Goal: Task Accomplishment & Management: Use online tool/utility

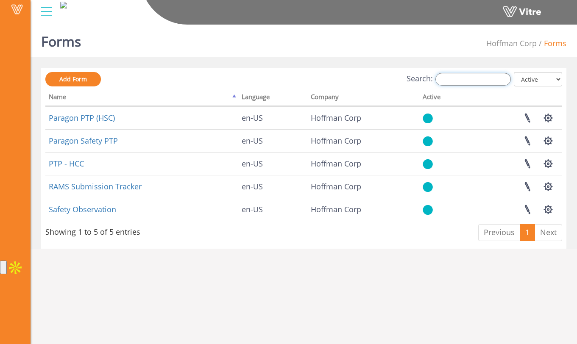
click at [468, 80] on input "Search:" at bounding box center [472, 79] width 75 height 13
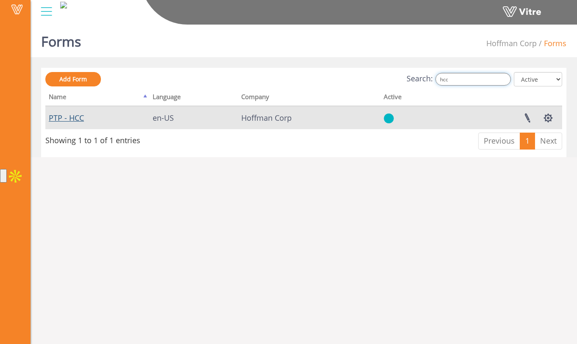
type input "hcc"
click at [76, 119] on link "PTP - HCC" at bounding box center [66, 118] width 35 height 10
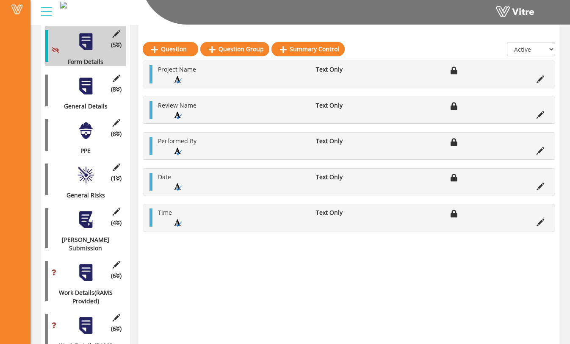
scroll to position [122, 0]
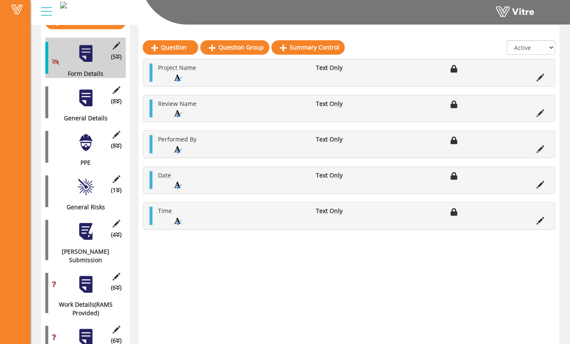
click at [90, 89] on div at bounding box center [85, 98] width 19 height 19
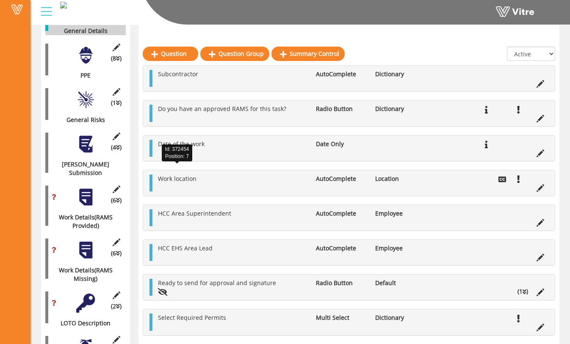
scroll to position [218, 0]
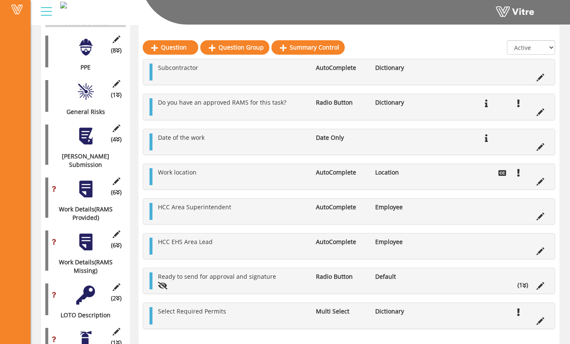
click at [529, 286] on li "(1 )" at bounding box center [523, 285] width 19 height 8
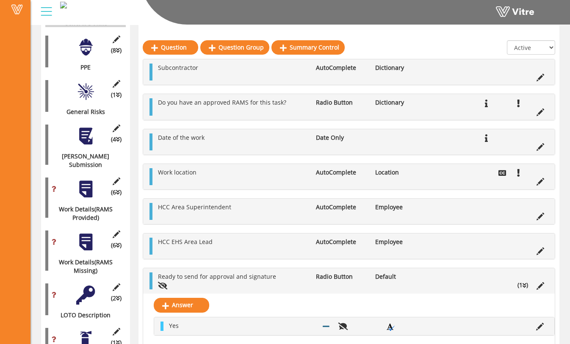
click at [527, 286] on li "(1 )" at bounding box center [523, 285] width 19 height 8
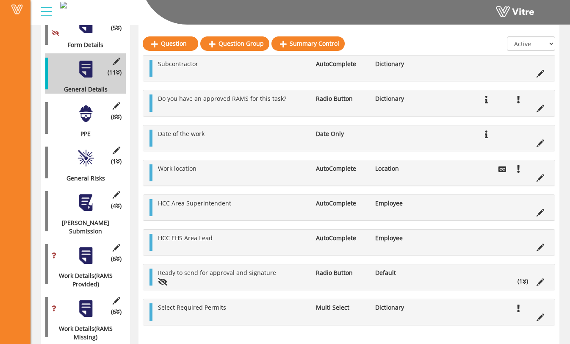
scroll to position [147, 0]
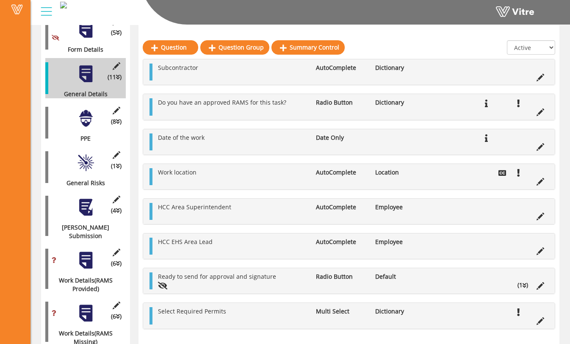
click at [517, 285] on li "(1 )" at bounding box center [523, 285] width 19 height 8
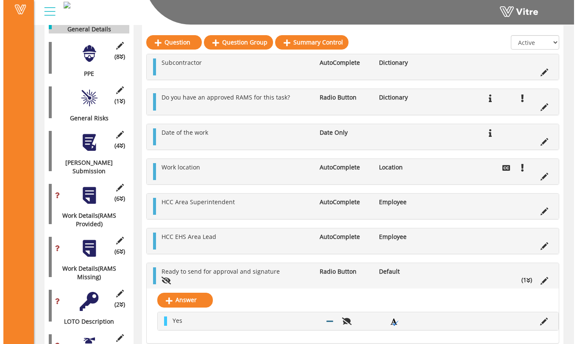
scroll to position [206, 0]
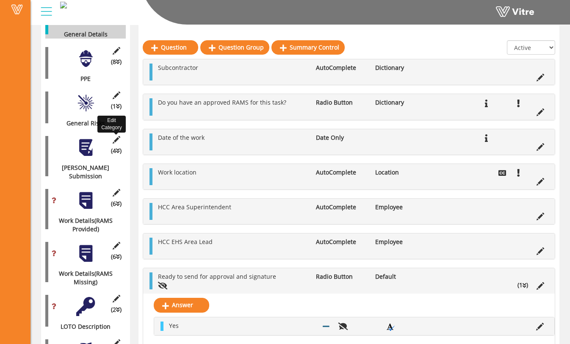
click at [117, 136] on icon at bounding box center [116, 140] width 11 height 8
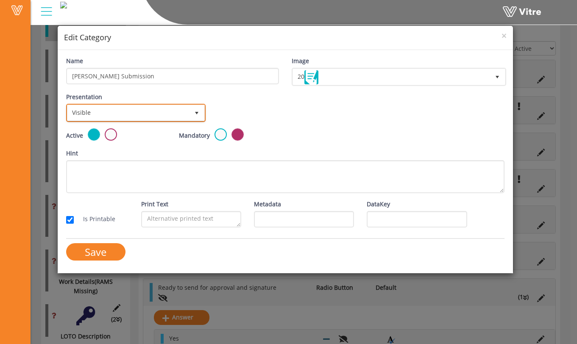
click at [136, 116] on span "Visible" at bounding box center [128, 112] width 122 height 15
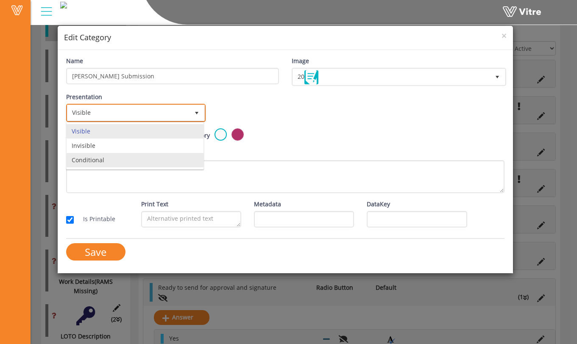
click at [126, 157] on li "Conditional" at bounding box center [135, 160] width 137 height 14
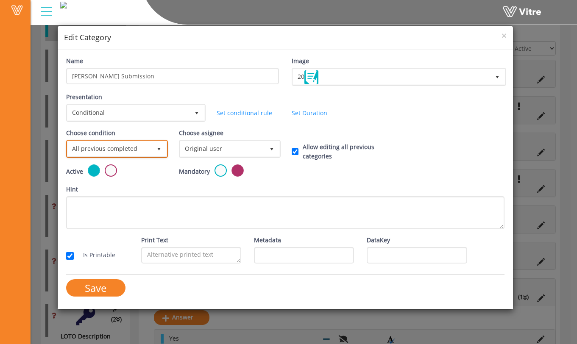
click at [133, 152] on span "All previous completed" at bounding box center [109, 148] width 84 height 15
click at [142, 152] on span "All previous completed" at bounding box center [109, 148] width 84 height 15
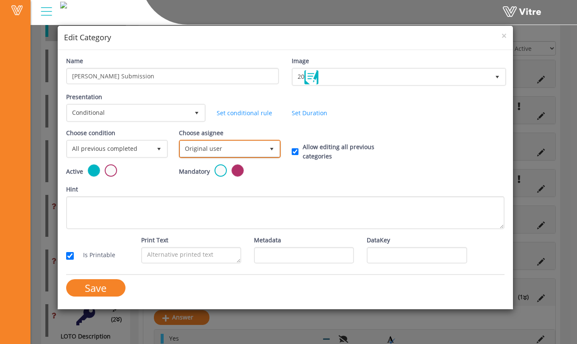
click at [200, 150] on span "Original user" at bounding box center [222, 148] width 84 height 15
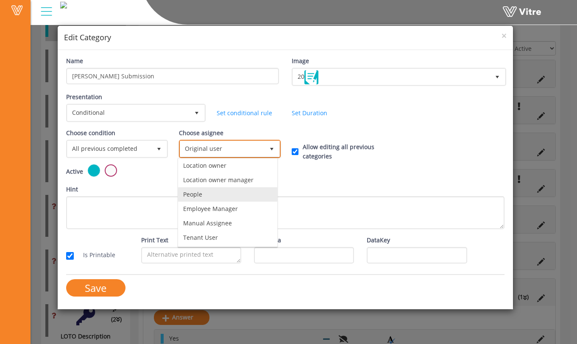
scroll to position [0, 0]
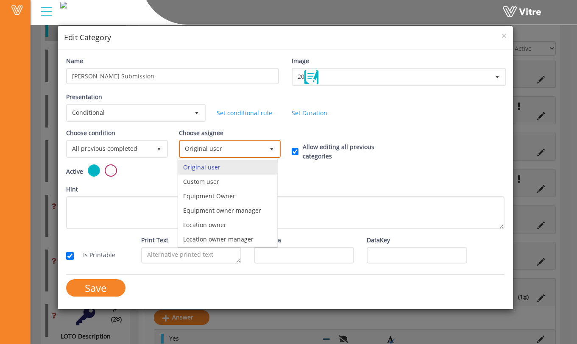
click at [232, 148] on span "Original user" at bounding box center [222, 148] width 84 height 15
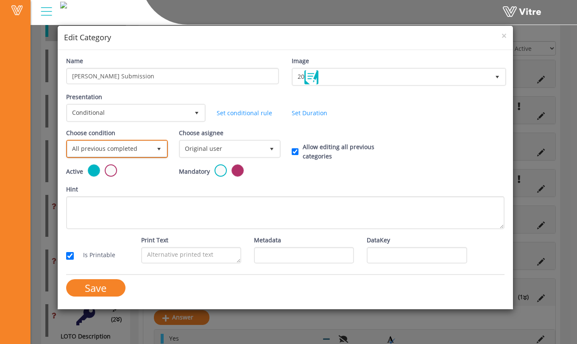
click at [142, 151] on span "All previous completed" at bounding box center [109, 148] width 84 height 15
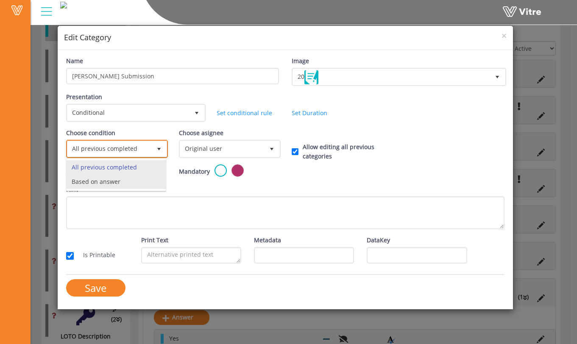
click at [138, 178] on li "Based on answer" at bounding box center [116, 182] width 99 height 14
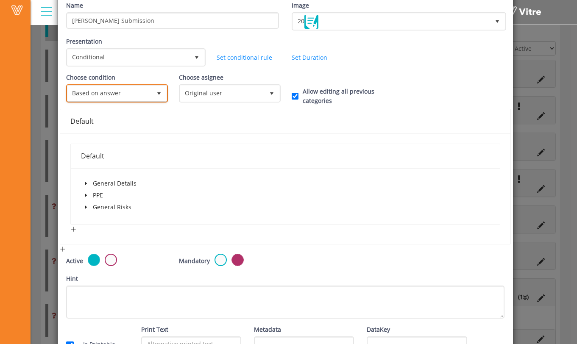
scroll to position [64, 0]
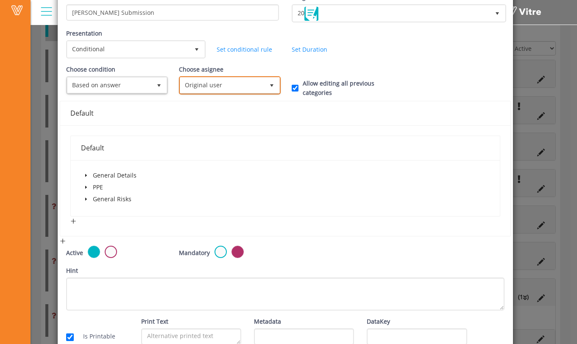
click at [215, 83] on span "Original user" at bounding box center [222, 85] width 84 height 15
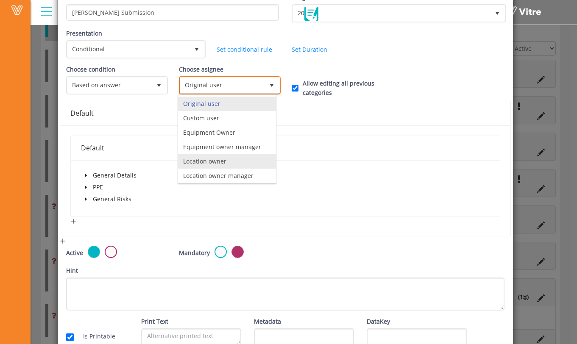
scroll to position [59, 0]
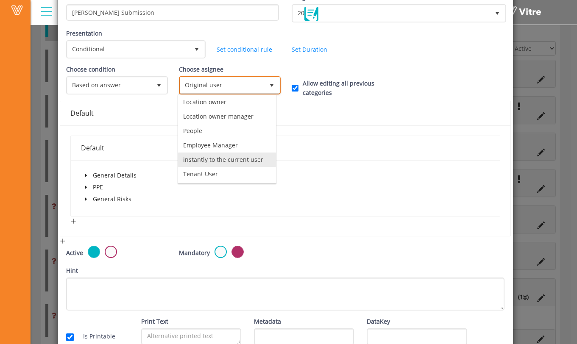
click at [231, 160] on li "instantly to the current user" at bounding box center [227, 160] width 98 height 14
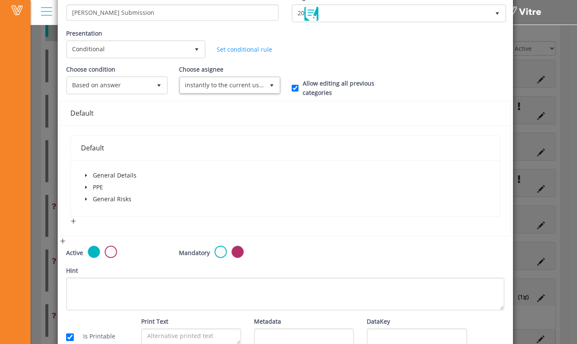
click at [202, 132] on div "Default General Details PPE General Risks" at bounding box center [285, 180] width 450 height 111
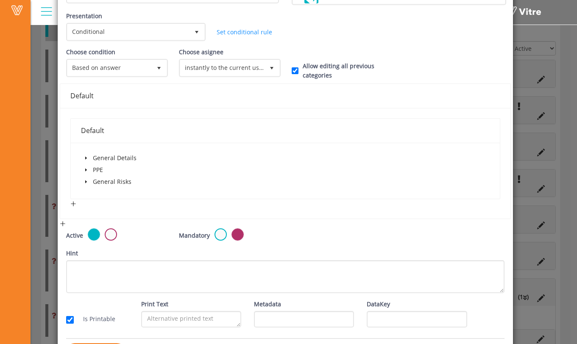
click at [86, 178] on span at bounding box center [86, 182] width 10 height 10
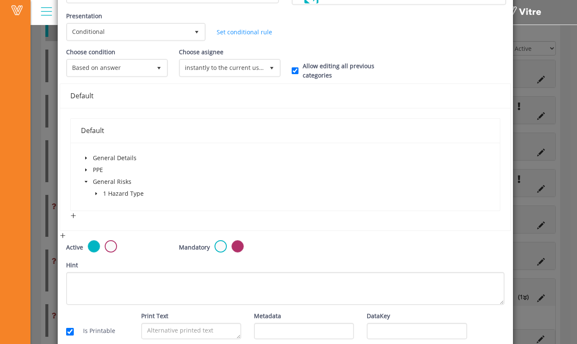
click at [86, 172] on span at bounding box center [86, 170] width 10 height 10
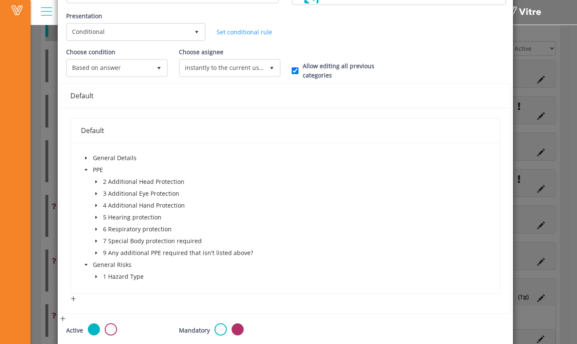
click at [87, 157] on span at bounding box center [86, 158] width 10 height 10
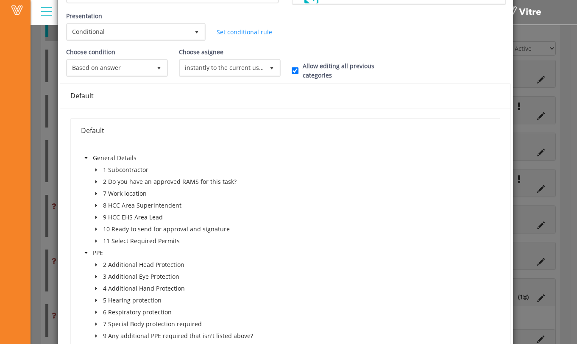
click at [97, 229] on icon "caret-down" at bounding box center [96, 229] width 4 height 4
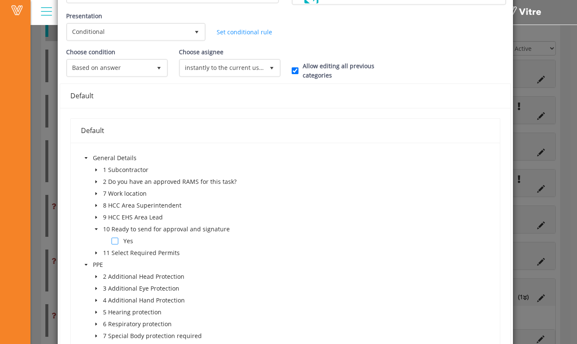
click at [113, 242] on span at bounding box center [114, 241] width 7 height 7
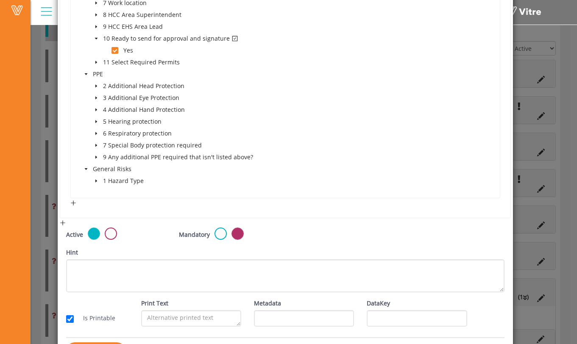
scroll to position [300, 0]
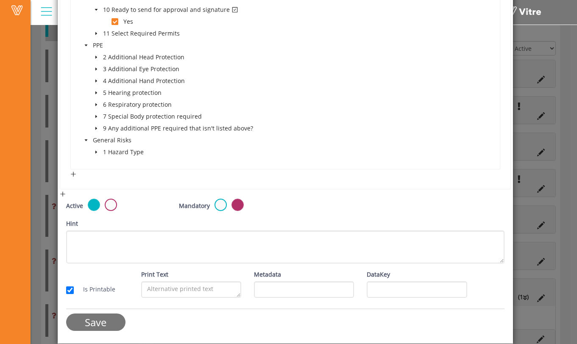
click at [102, 324] on input "Save" at bounding box center [95, 322] width 59 height 17
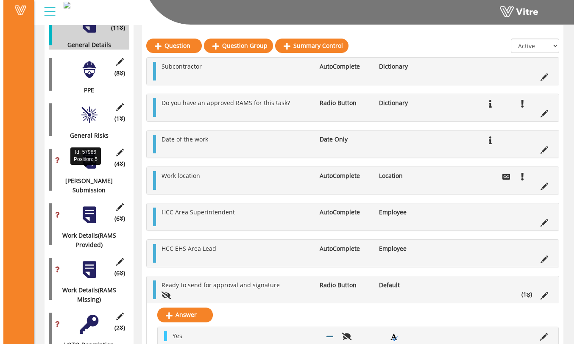
scroll to position [196, 0]
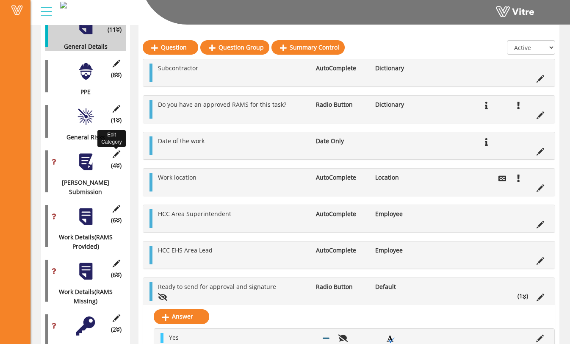
click at [117, 150] on icon at bounding box center [116, 154] width 11 height 8
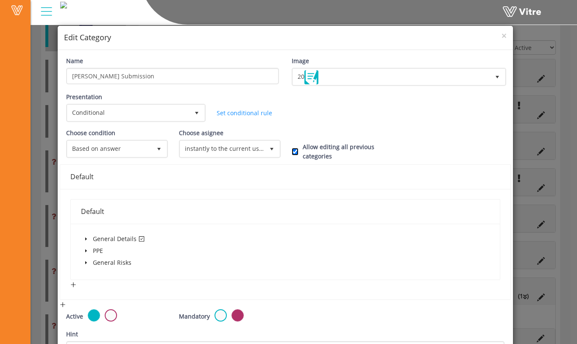
click at [292, 153] on input "Allow editing all previous categories" at bounding box center [295, 152] width 7 height 8
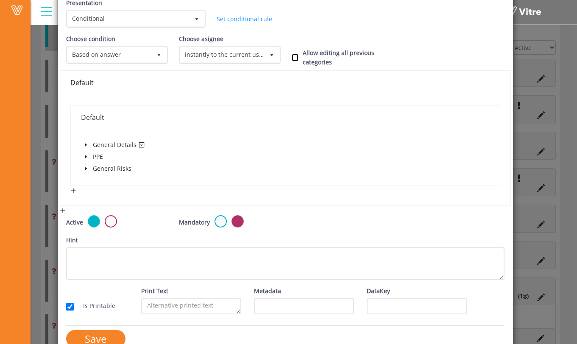
scroll to position [111, 0]
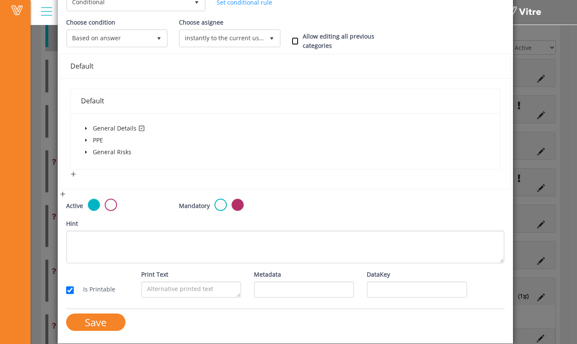
click at [293, 43] on input "Allow editing all previous categories" at bounding box center [295, 41] width 7 height 8
checkbox input "true"
click at [111, 318] on input "Save" at bounding box center [95, 322] width 59 height 17
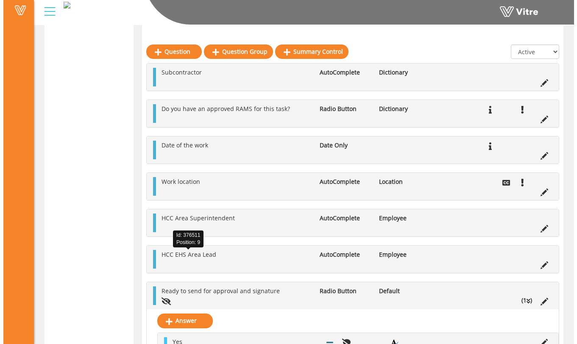
scroll to position [196, 0]
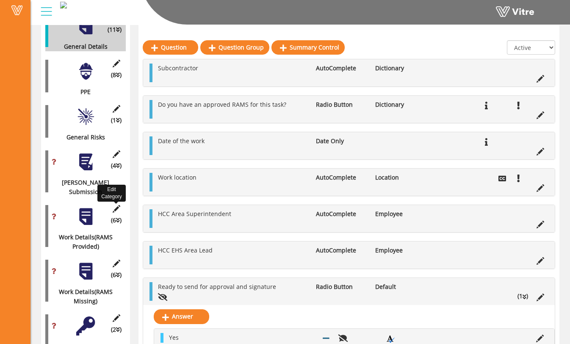
click at [116, 205] on icon at bounding box center [116, 209] width 11 height 8
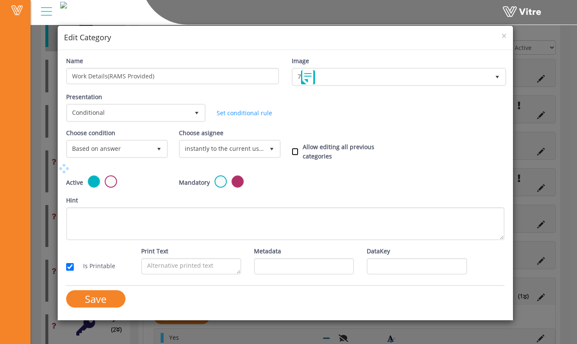
click at [296, 152] on input "Allow editing all previous categories" at bounding box center [295, 152] width 7 height 8
checkbox input "true"
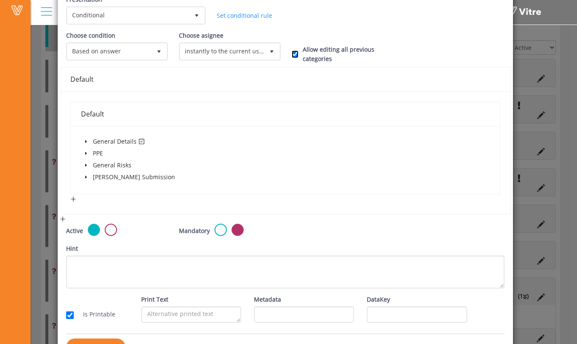
scroll to position [122, 0]
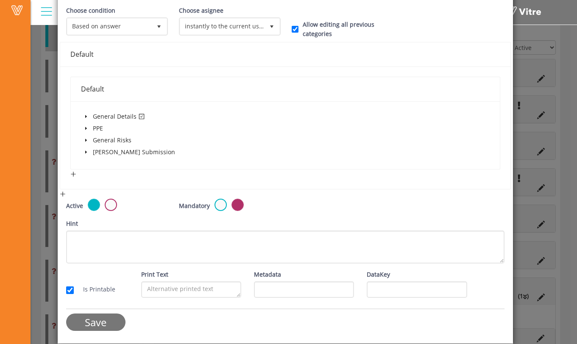
click at [107, 327] on input "Save" at bounding box center [95, 322] width 59 height 17
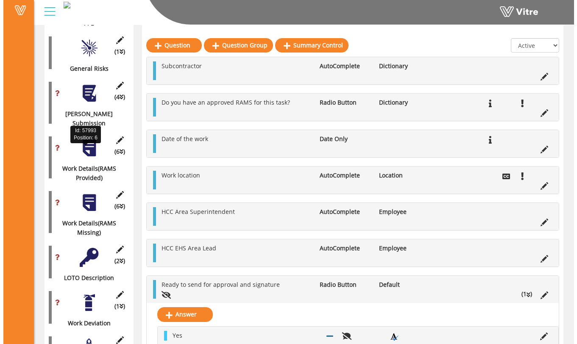
scroll to position [267, 0]
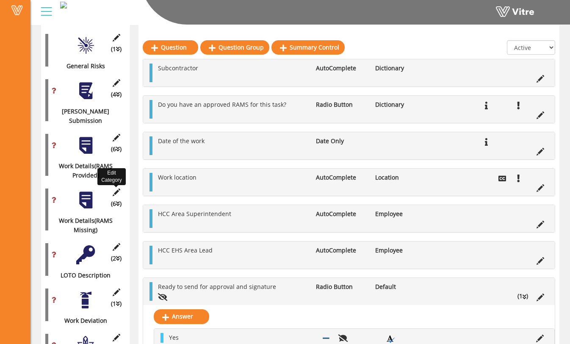
click at [116, 189] on icon at bounding box center [116, 193] width 11 height 8
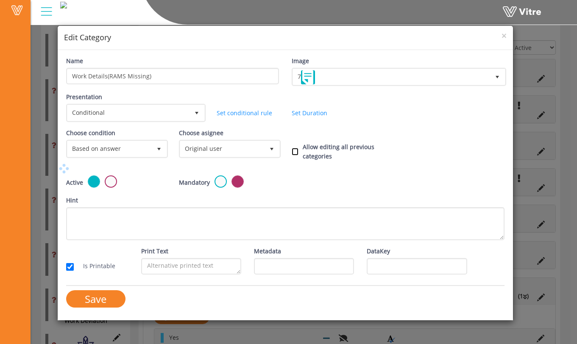
click at [295, 151] on input "Allow editing all previous categories" at bounding box center [295, 152] width 7 height 8
checkbox input "true"
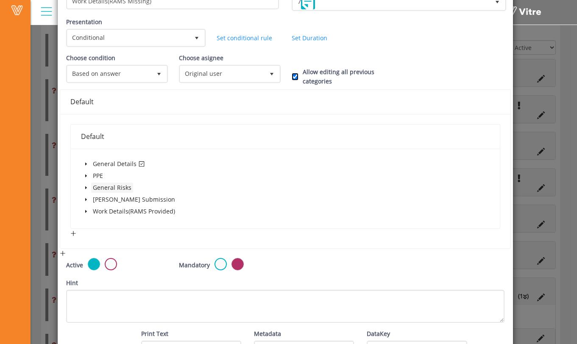
scroll to position [134, 0]
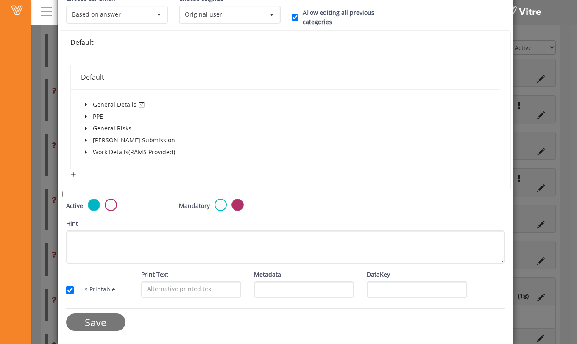
click at [108, 319] on input "Save" at bounding box center [95, 322] width 59 height 17
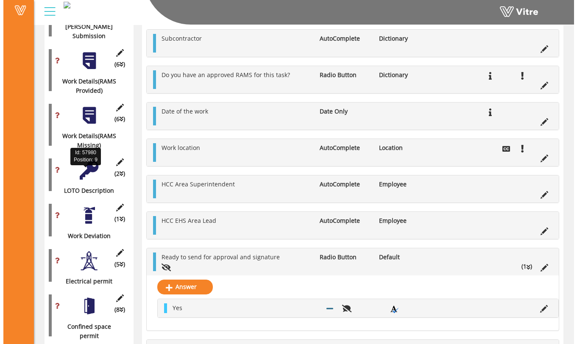
scroll to position [362, 0]
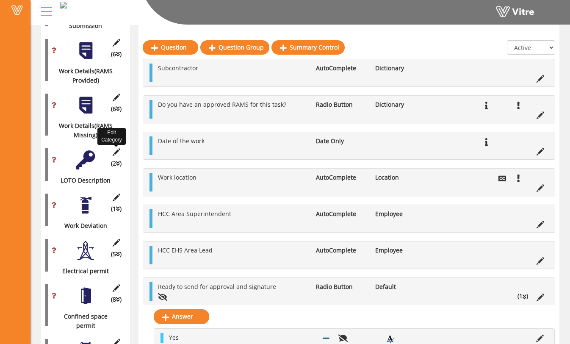
click at [118, 148] on icon at bounding box center [116, 152] width 11 height 8
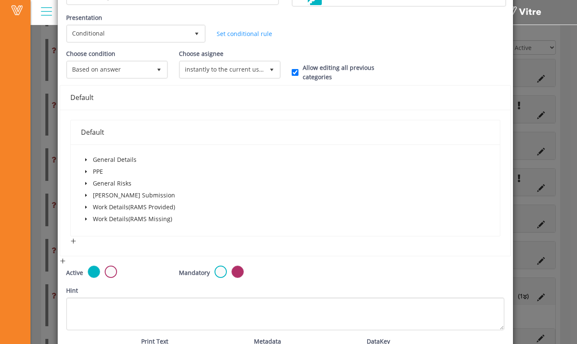
scroll to position [146, 0]
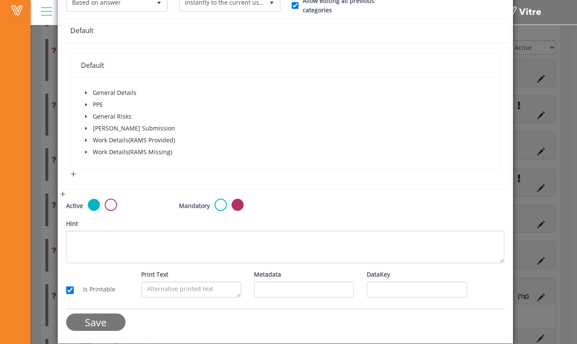
click at [94, 321] on input "Save" at bounding box center [95, 322] width 59 height 17
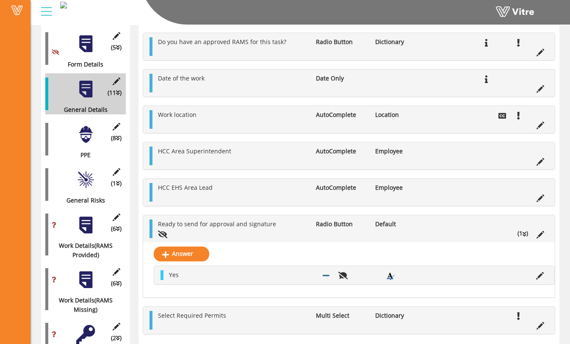
scroll to position [0, 0]
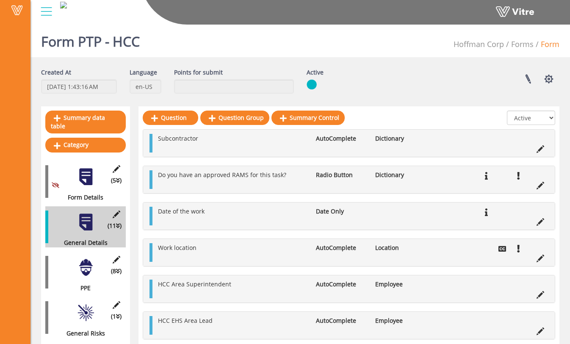
click at [532, 37] on ul "Hoffman Corp Forms Form" at bounding box center [507, 44] width 106 height 29
click at [531, 37] on ul "Hoffman Corp Forms Form" at bounding box center [507, 44] width 106 height 29
click at [528, 43] on link "Forms" at bounding box center [522, 44] width 22 height 10
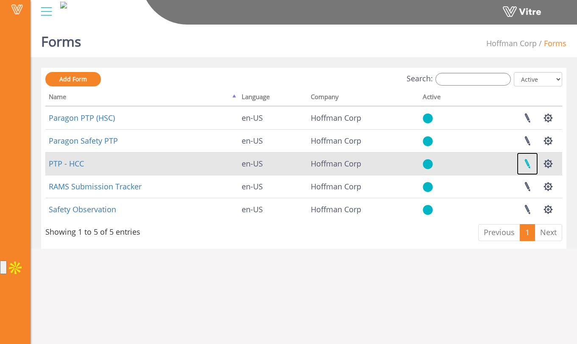
click at [525, 164] on link at bounding box center [526, 164] width 21 height 22
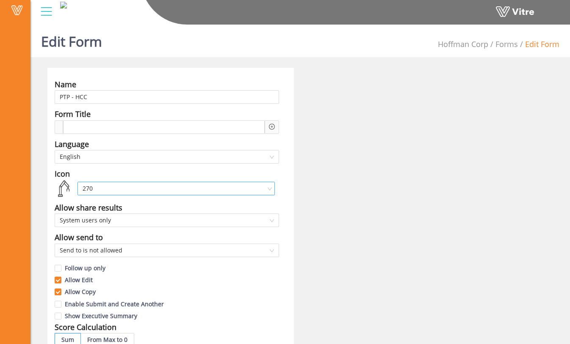
click at [245, 185] on span "270" at bounding box center [176, 188] width 187 height 13
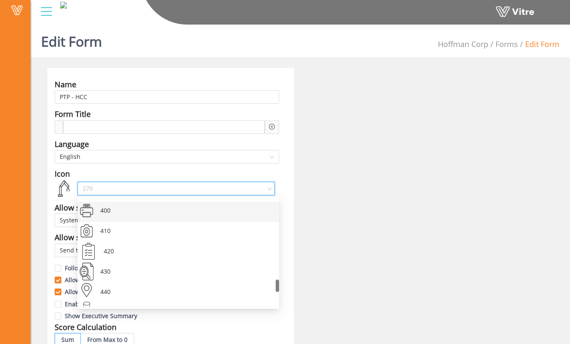
scroll to position [719, 0]
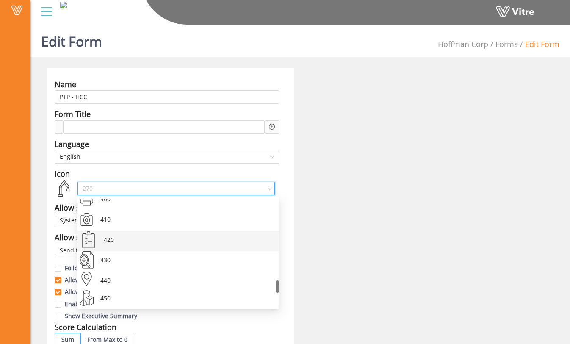
click at [197, 239] on div "420" at bounding box center [187, 241] width 171 height 20
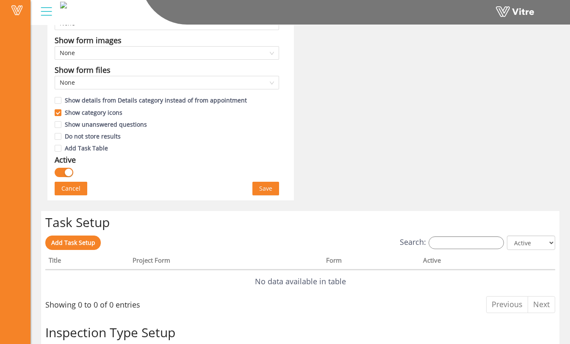
scroll to position [471, 0]
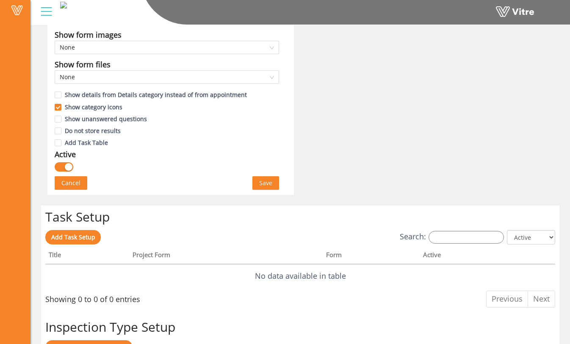
click at [269, 181] on span "Save" at bounding box center [265, 182] width 13 height 9
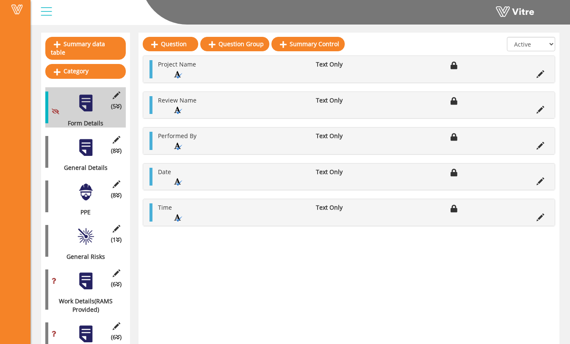
scroll to position [95, 0]
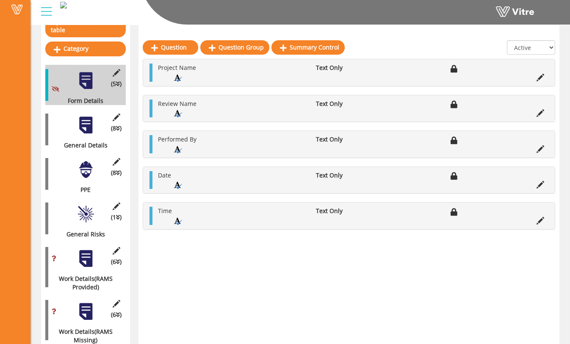
click at [96, 130] on div "(8 ) General Details" at bounding box center [85, 129] width 81 height 40
click at [86, 125] on div at bounding box center [85, 125] width 19 height 19
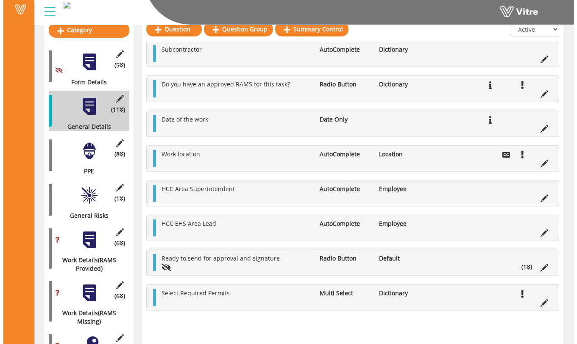
scroll to position [115, 0]
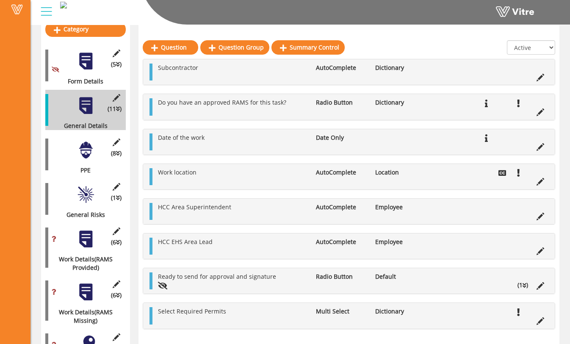
click at [83, 194] on div at bounding box center [85, 194] width 19 height 19
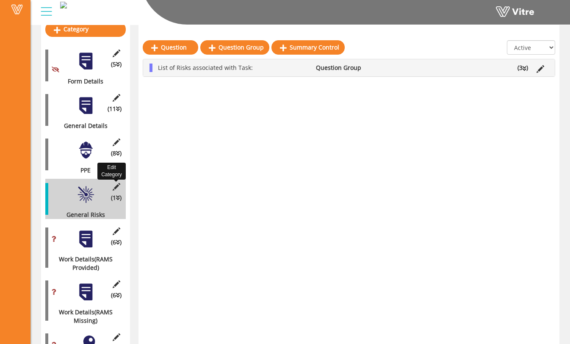
click at [114, 183] on icon at bounding box center [116, 187] width 11 height 8
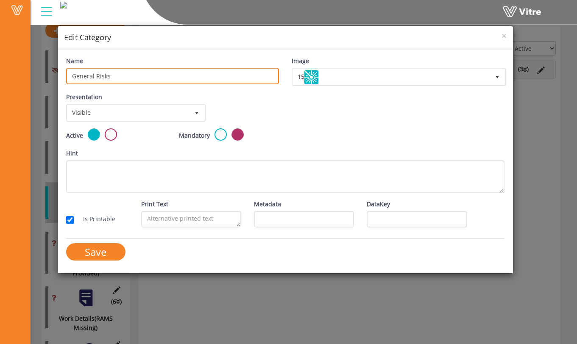
click at [145, 72] on input "General Risks" at bounding box center [172, 76] width 213 height 17
click at [146, 75] on input "General Risks" at bounding box center [172, 76] width 213 height 17
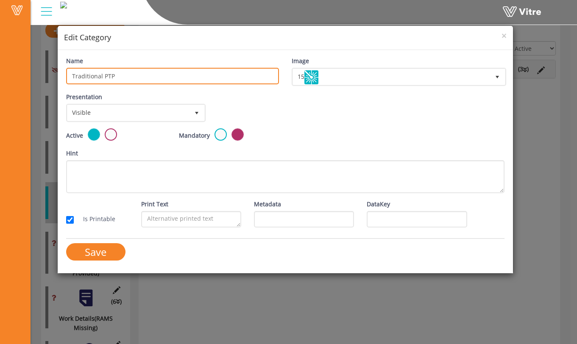
type input "Traditional PTP"
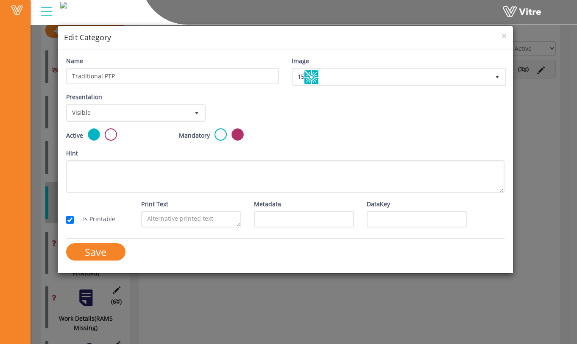
click at [199, 87] on div "Name Traditional PTP" at bounding box center [172, 73] width 225 height 34
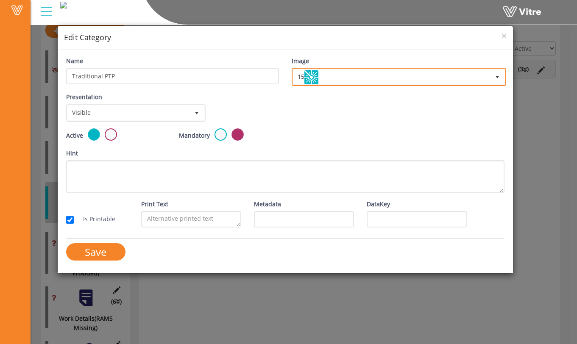
click at [345, 81] on span "15" at bounding box center [391, 76] width 197 height 15
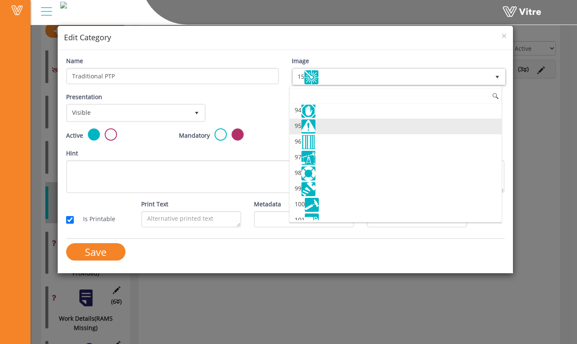
scroll to position [1447, 0]
click at [348, 135] on li "94" at bounding box center [395, 127] width 212 height 16
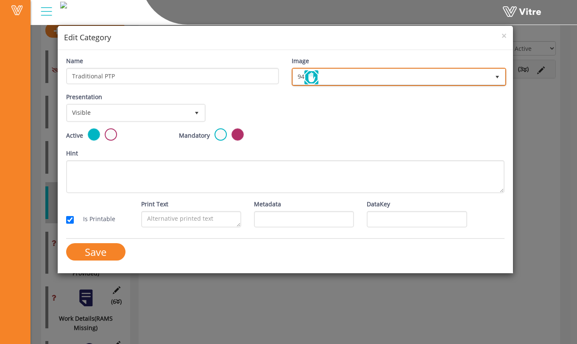
click at [323, 82] on span "94" at bounding box center [391, 76] width 197 height 15
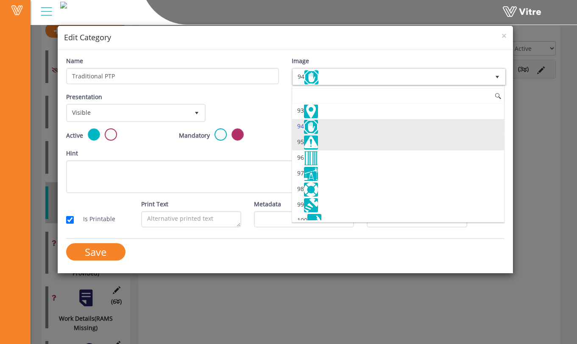
click at [327, 150] on li "95" at bounding box center [398, 143] width 212 height 16
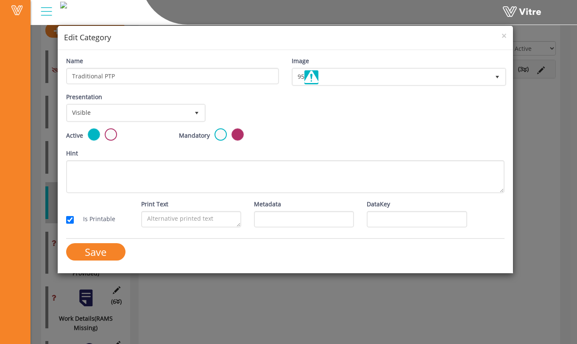
click at [327, 125] on div "Presentation Visible 0 Set Duration Minutes 0 Set conditional rule Set Duration" at bounding box center [285, 110] width 451 height 36
click at [178, 114] on span "Visible" at bounding box center [128, 112] width 122 height 15
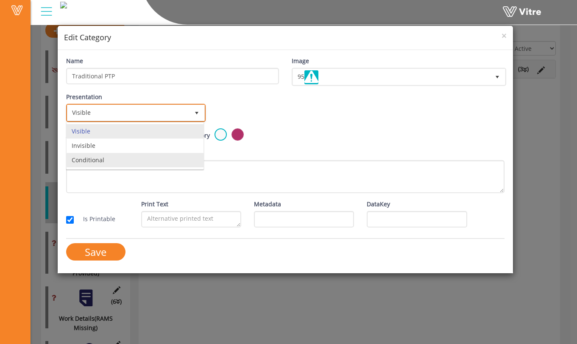
click at [158, 158] on li "Conditional" at bounding box center [135, 160] width 137 height 14
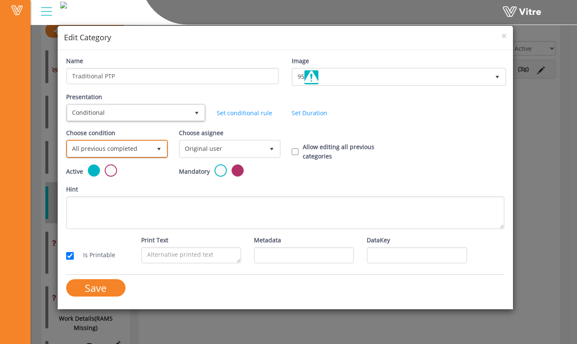
click at [160, 150] on span "select" at bounding box center [158, 149] width 7 height 7
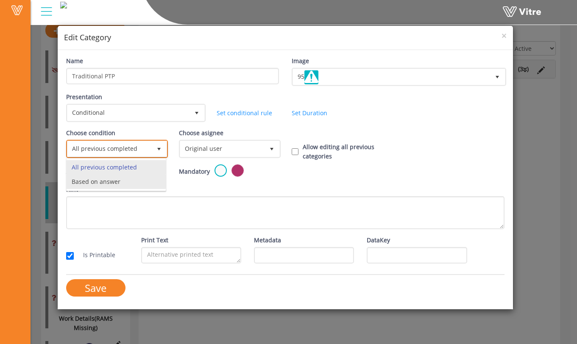
click at [149, 181] on li "Based on answer" at bounding box center [116, 182] width 99 height 14
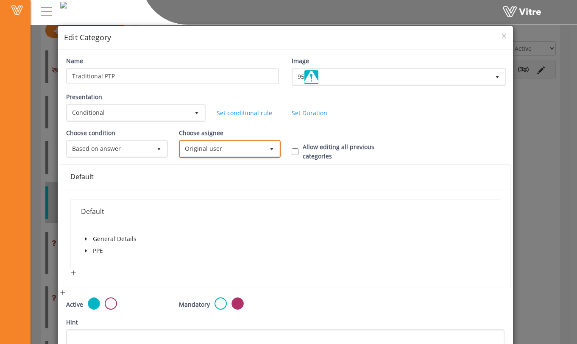
click at [216, 150] on span "Original user" at bounding box center [222, 148] width 84 height 15
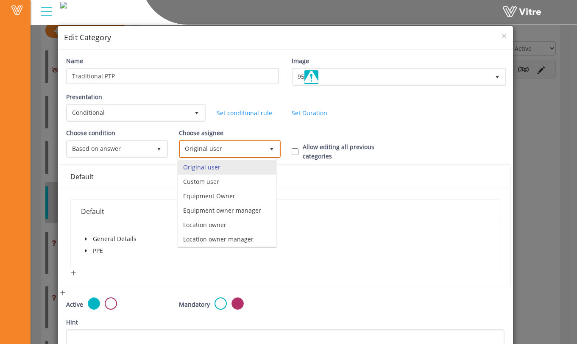
click at [217, 148] on span "Original user" at bounding box center [222, 148] width 84 height 15
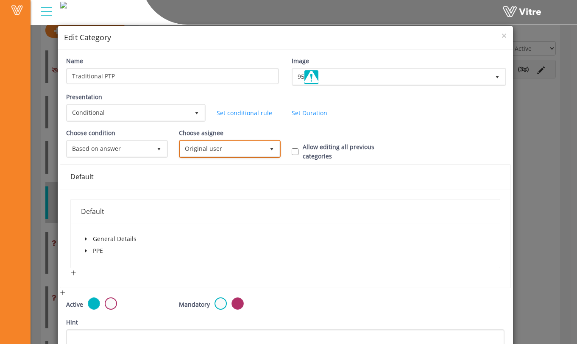
click at [222, 148] on span "Original user" at bounding box center [222, 148] width 84 height 15
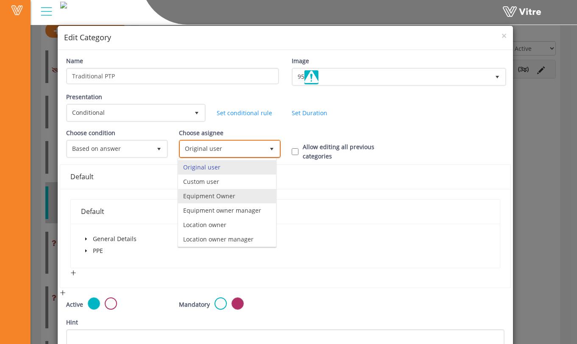
scroll to position [59, 0]
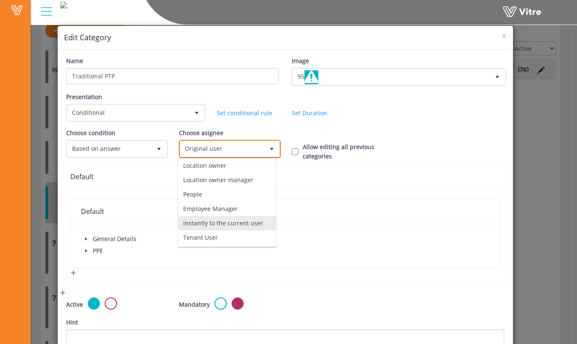
click at [217, 225] on li "instantly to the current user" at bounding box center [227, 223] width 98 height 14
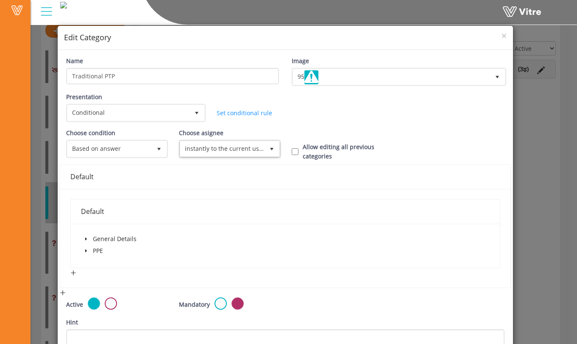
click at [87, 238] on span "caret-down" at bounding box center [86, 239] width 4 height 4
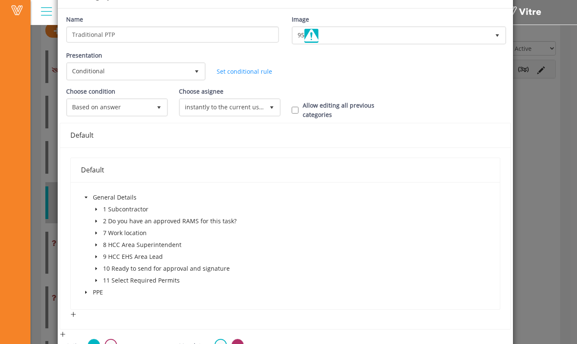
scroll to position [42, 0]
click at [96, 221] on icon "caret-down" at bounding box center [96, 220] width 4 height 4
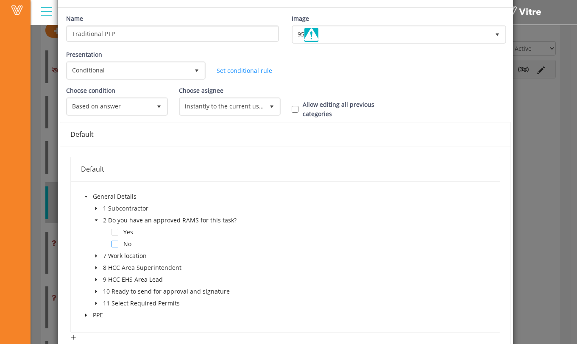
click at [112, 243] on span at bounding box center [114, 244] width 7 height 7
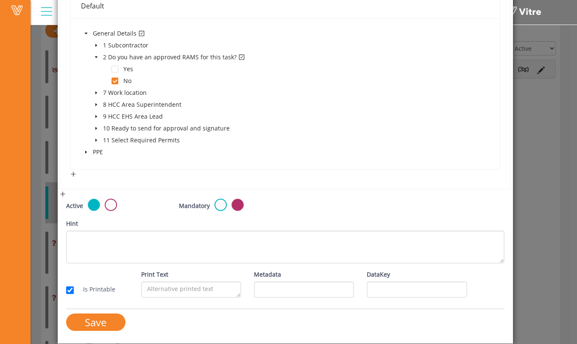
scroll to position [205, 0]
click at [109, 322] on input "Save" at bounding box center [95, 322] width 59 height 17
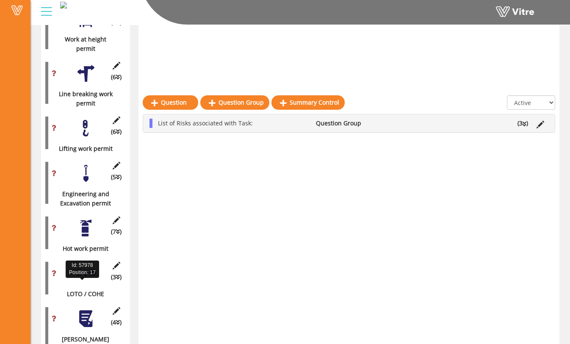
scroll to position [749, 0]
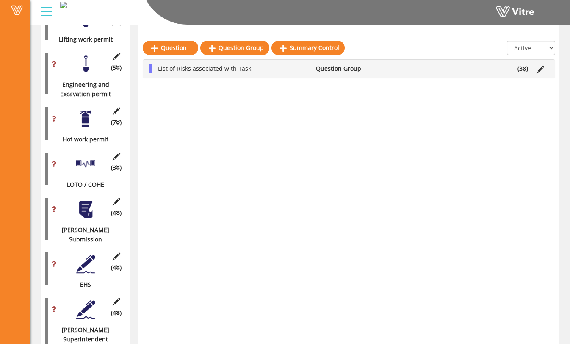
click at [91, 200] on div at bounding box center [85, 209] width 19 height 19
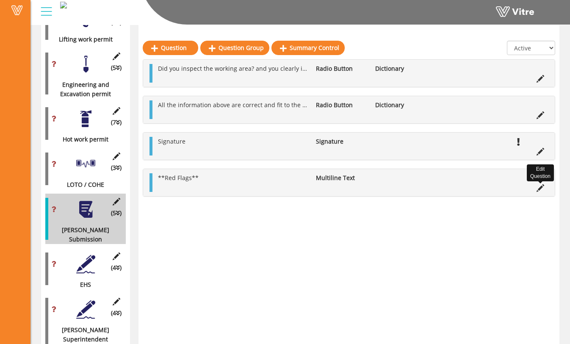
click at [543, 187] on icon at bounding box center [541, 188] width 8 height 8
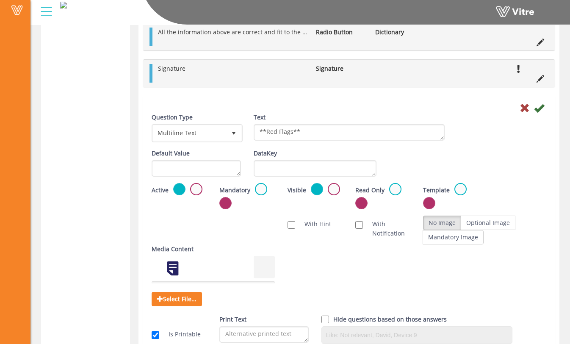
scroll to position [1077, 0]
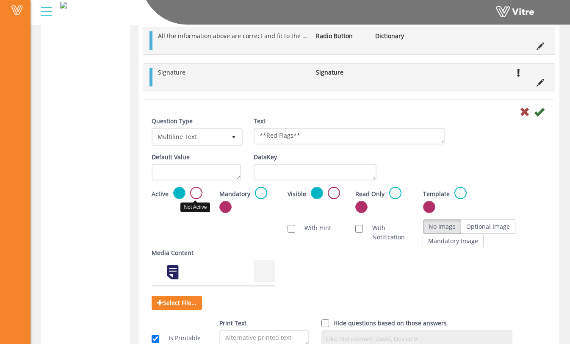
click at [196, 190] on label at bounding box center [196, 193] width 12 height 12
click at [0, 0] on input "radio" at bounding box center [0, 0] width 0 height 0
click at [541, 113] on icon at bounding box center [539, 112] width 10 height 10
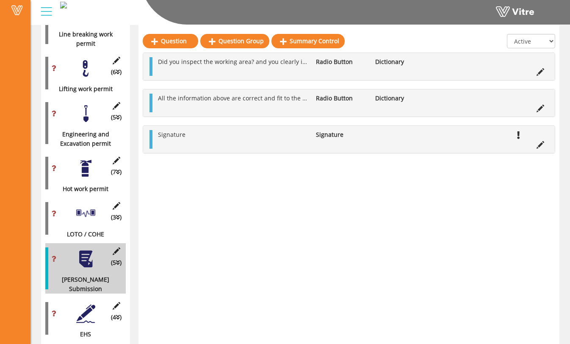
scroll to position [700, 0]
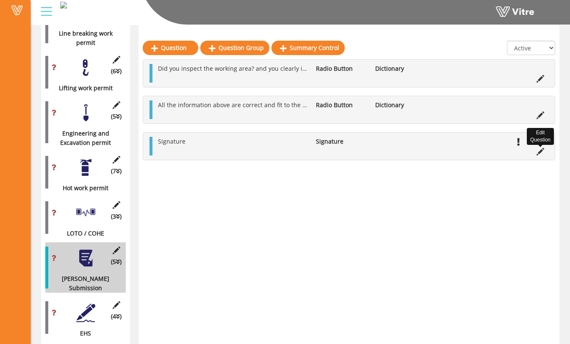
click at [539, 152] on icon at bounding box center [541, 152] width 8 height 8
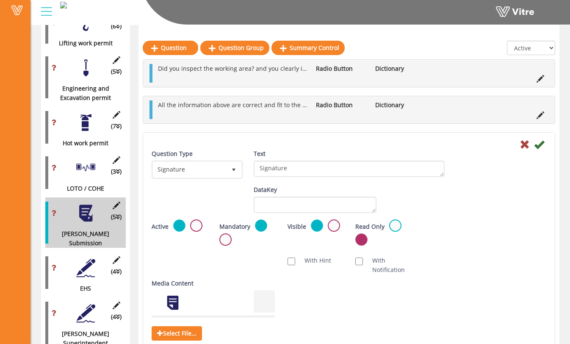
scroll to position [744, 0]
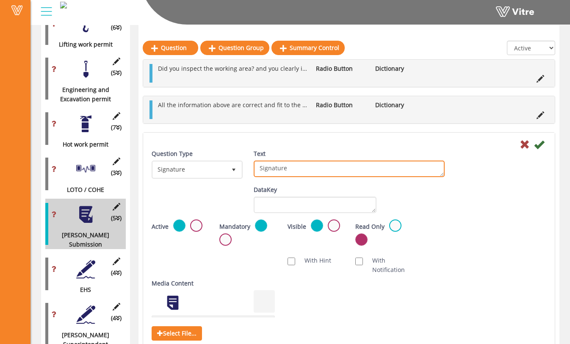
click at [259, 169] on textarea "Signature" at bounding box center [349, 169] width 191 height 17
type textarea "[PERSON_NAME] Signature"
click at [451, 158] on div "Question Type Signature 14 Text Signature" at bounding box center [349, 167] width 408 height 36
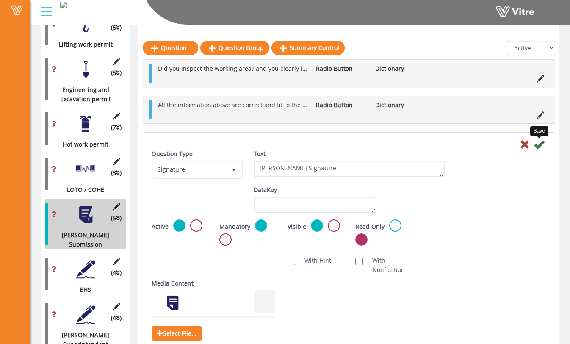
click at [539, 144] on icon at bounding box center [539, 144] width 10 height 10
click at [541, 143] on icon at bounding box center [539, 144] width 10 height 10
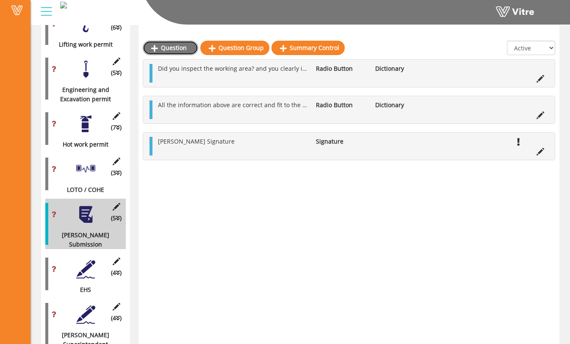
click at [186, 46] on link "Question" at bounding box center [171, 48] width 56 height 14
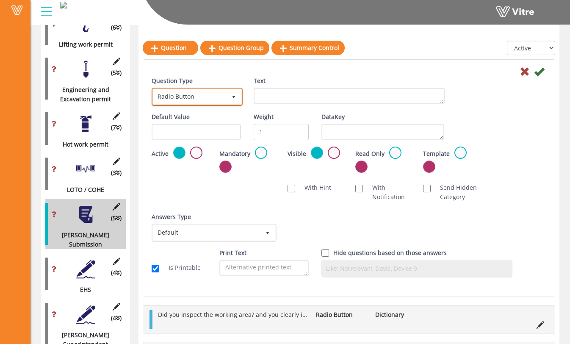
click at [203, 92] on span "Radio Button" at bounding box center [189, 96] width 73 height 15
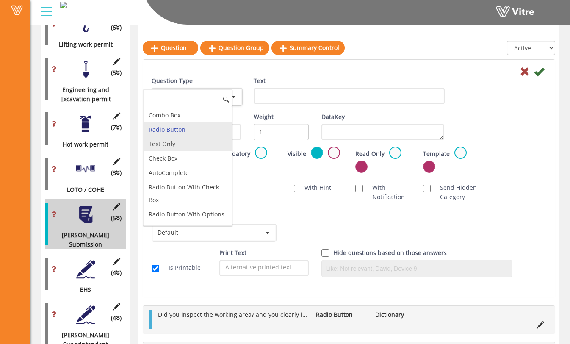
click at [195, 144] on li "Text Only" at bounding box center [188, 144] width 89 height 14
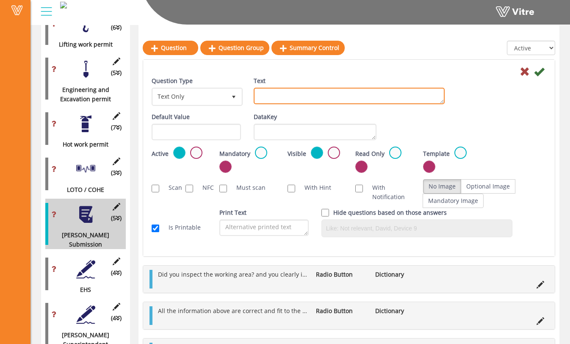
click at [280, 102] on textarea "Text" at bounding box center [349, 96] width 191 height 17
type textarea "[PERSON_NAME] Name"
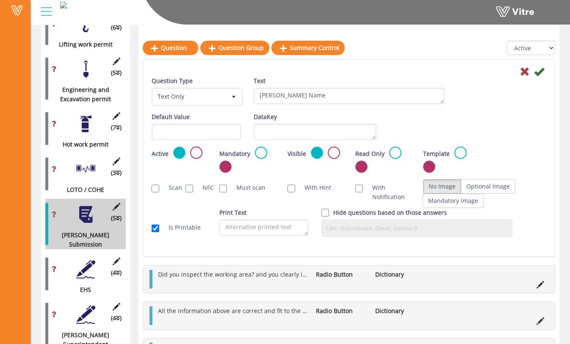
click at [473, 106] on div "Question Type Text Only 5 Text [PERSON_NAME] Name" at bounding box center [349, 94] width 408 height 36
click at [261, 151] on label at bounding box center [261, 153] width 12 height 12
click at [0, 0] on input "radio" at bounding box center [0, 0] width 0 height 0
click at [537, 69] on icon at bounding box center [539, 72] width 10 height 10
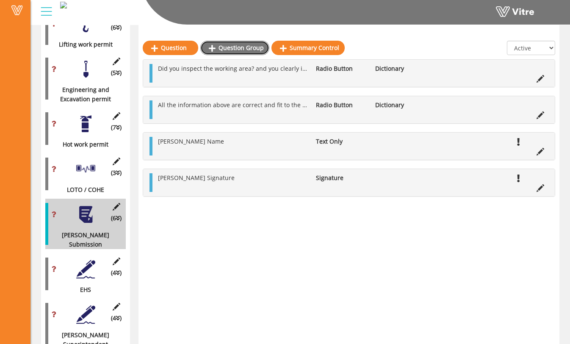
click at [236, 47] on link "Question Group" at bounding box center [234, 48] width 69 height 14
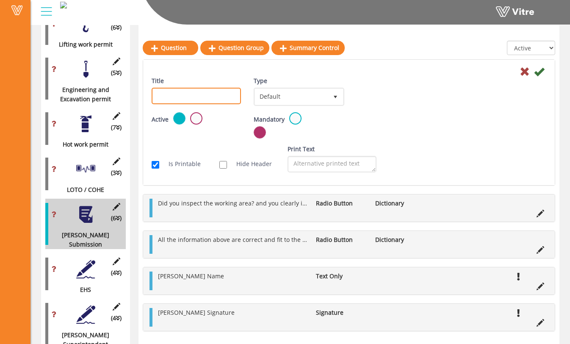
click at [204, 94] on input "Title" at bounding box center [196, 96] width 89 height 17
type input "Crew List"
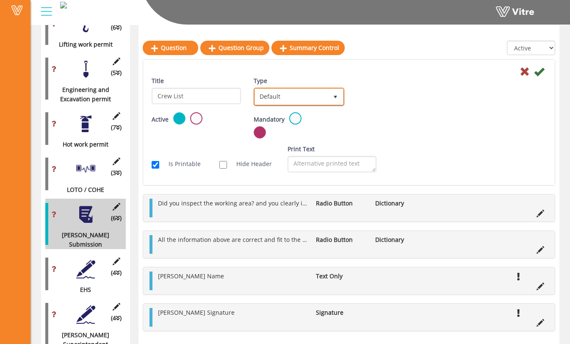
click at [329, 96] on span "select" at bounding box center [335, 96] width 15 height 15
click at [329, 95] on span "select" at bounding box center [335, 97] width 15 height 16
click at [363, 98] on div "Title Crew List Type Default 0 Scan Codes Select Variable Edit Sub Action Setup" at bounding box center [349, 94] width 408 height 36
click at [543, 72] on icon at bounding box center [539, 72] width 10 height 10
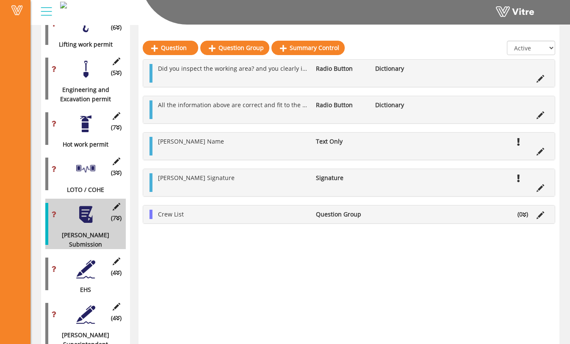
click at [527, 216] on li "(0 )" at bounding box center [523, 214] width 19 height 9
click at [202, 234] on link "Question" at bounding box center [182, 235] width 56 height 14
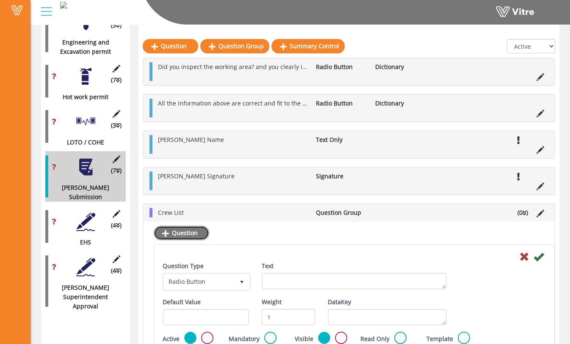
scroll to position [812, 0]
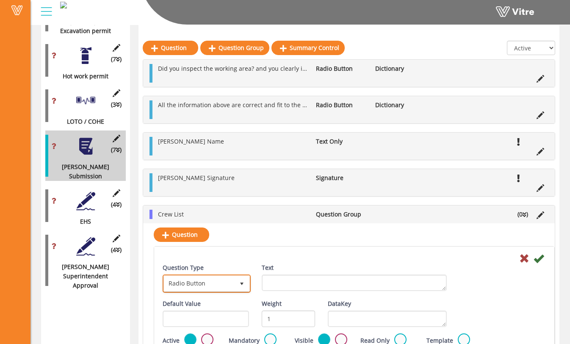
click at [233, 277] on span "Radio Button" at bounding box center [199, 283] width 70 height 15
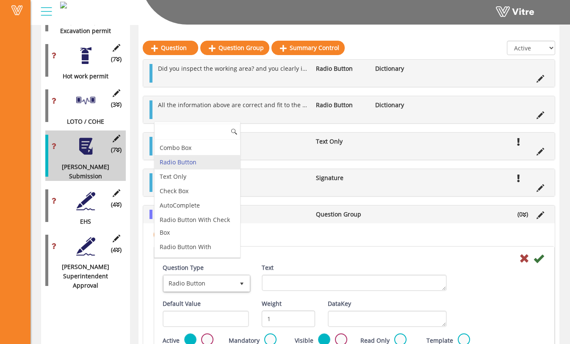
click at [213, 165] on li "Radio Button" at bounding box center [198, 162] width 86 height 14
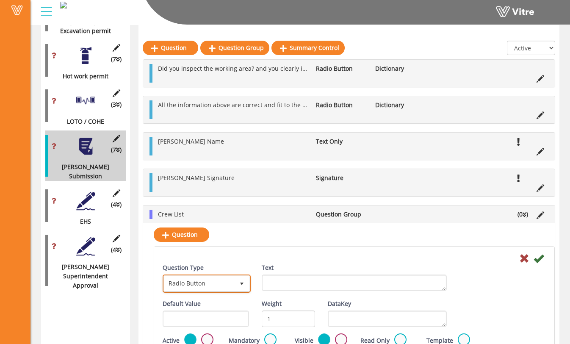
click at [216, 284] on span "Radio Button" at bounding box center [199, 283] width 70 height 15
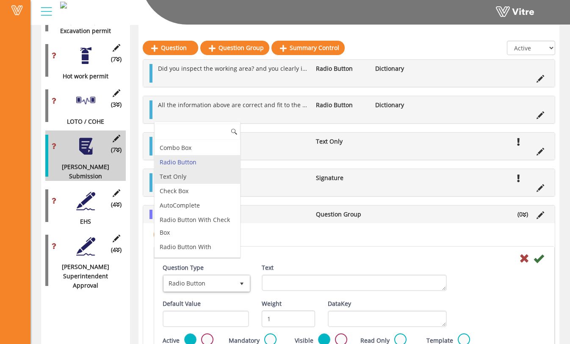
click at [217, 181] on li "Text Only" at bounding box center [198, 176] width 86 height 14
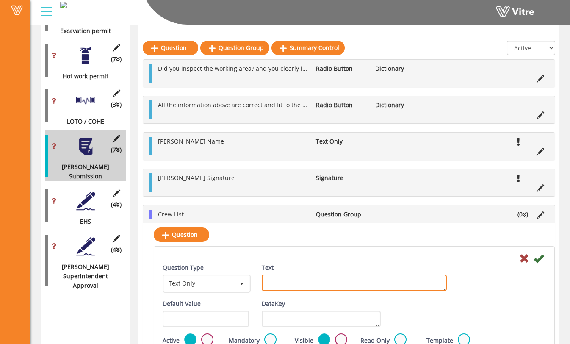
click at [277, 285] on textarea "Text" at bounding box center [355, 283] width 186 height 17
type textarea "Crew Member Name"
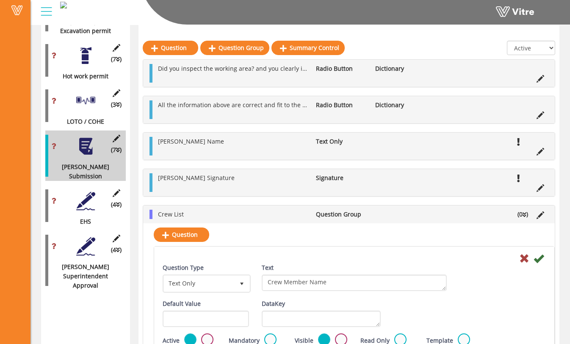
click at [328, 267] on div "Text Crew Member Name" at bounding box center [355, 277] width 186 height 28
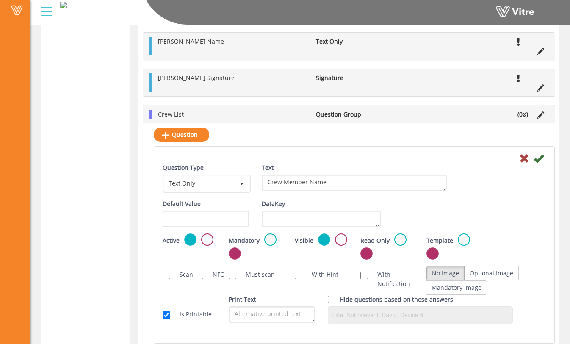
scroll to position [1123, 0]
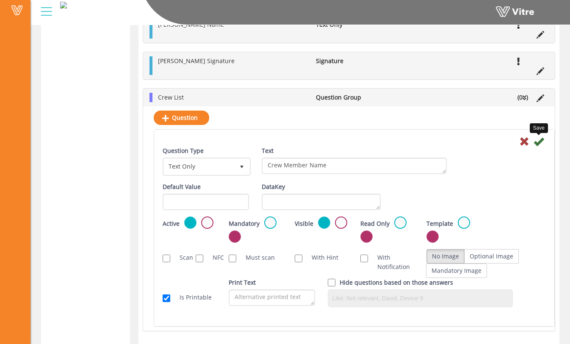
click at [541, 144] on icon at bounding box center [539, 141] width 10 height 10
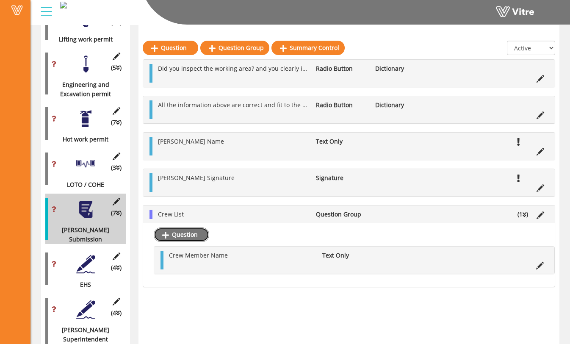
click at [183, 236] on link "Question" at bounding box center [182, 235] width 56 height 14
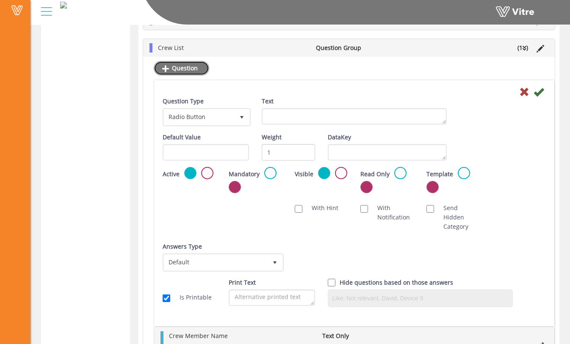
scroll to position [1201, 0]
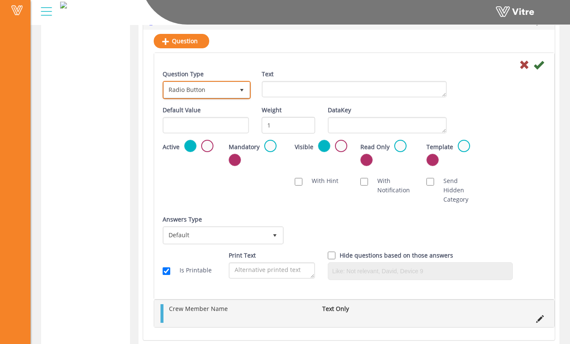
click at [243, 94] on span "select" at bounding box center [242, 90] width 7 height 7
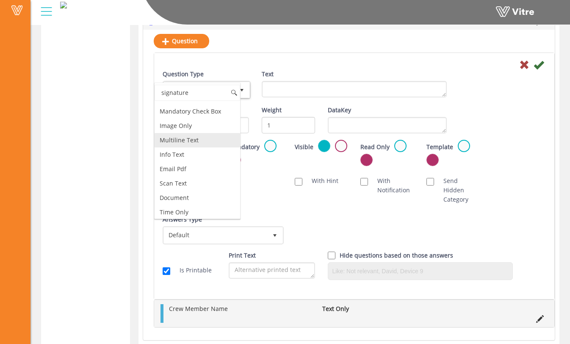
scroll to position [0, 0]
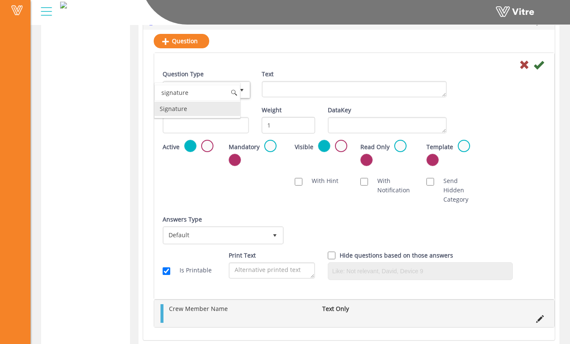
click at [211, 112] on li "Signature" at bounding box center [198, 109] width 86 height 14
type input "signature"
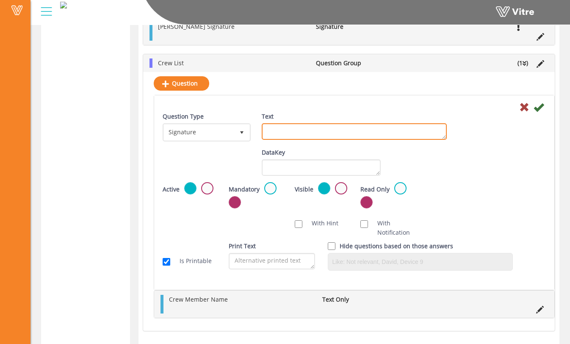
click at [300, 131] on textarea "Text" at bounding box center [355, 131] width 186 height 17
type textarea "Crew Member Signature"
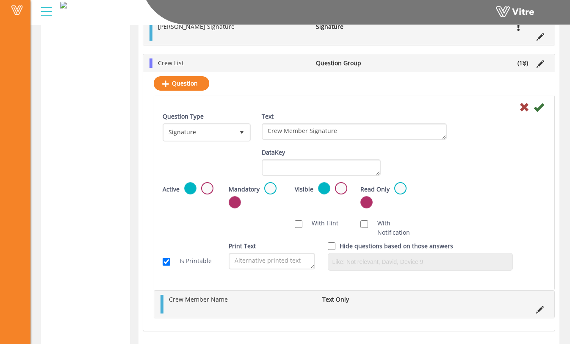
click at [459, 124] on div "Question Type Signature 14 Text Crew Member Signature" at bounding box center [354, 130] width 396 height 36
click at [539, 107] on icon at bounding box center [539, 107] width 10 height 10
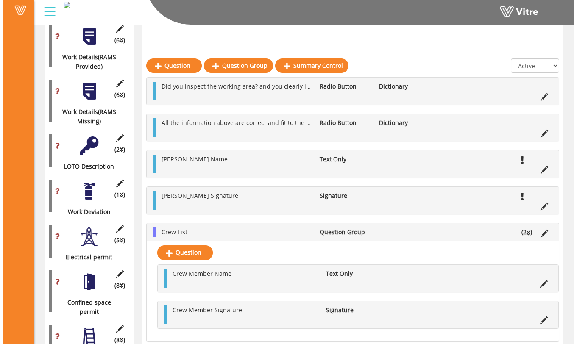
scroll to position [315, 0]
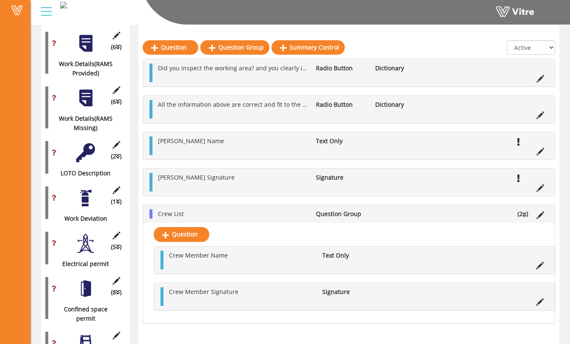
click at [88, 203] on div "(1 ) Work Deviation" at bounding box center [85, 202] width 81 height 41
click at [88, 193] on div at bounding box center [85, 198] width 19 height 19
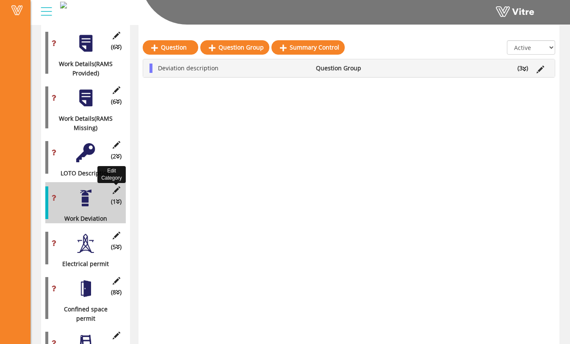
click at [117, 186] on icon at bounding box center [116, 190] width 11 height 8
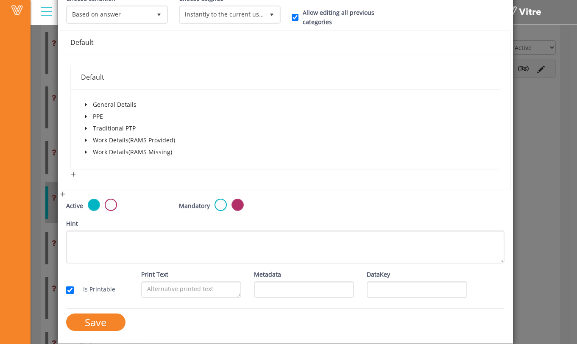
scroll to position [0, 0]
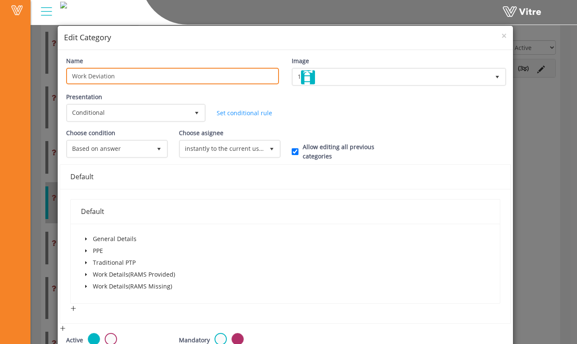
click at [211, 72] on input "Work Deviation" at bounding box center [172, 76] width 213 height 17
click at [217, 76] on input "Work Deviation" at bounding box center [172, 76] width 213 height 17
type input "Work Deviations"
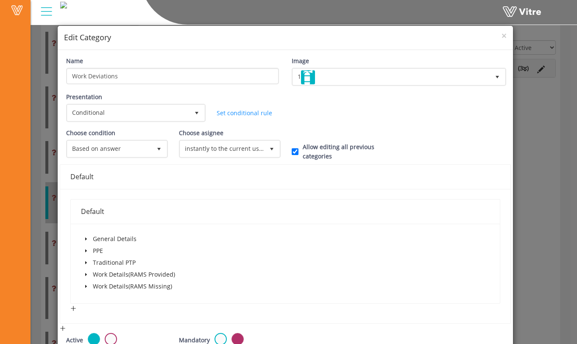
click at [303, 97] on div "Presentation Conditional 5 Set Duration Minutes 0 Set conditional rule Set Dura…" at bounding box center [285, 110] width 451 height 36
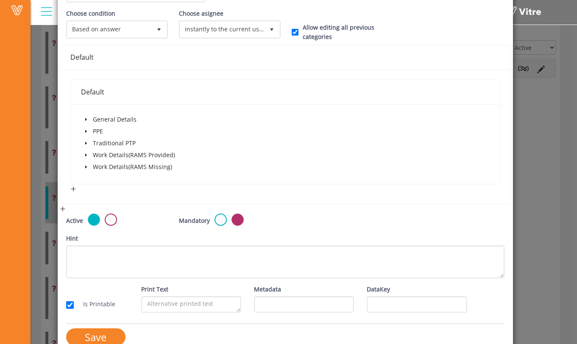
scroll to position [125, 0]
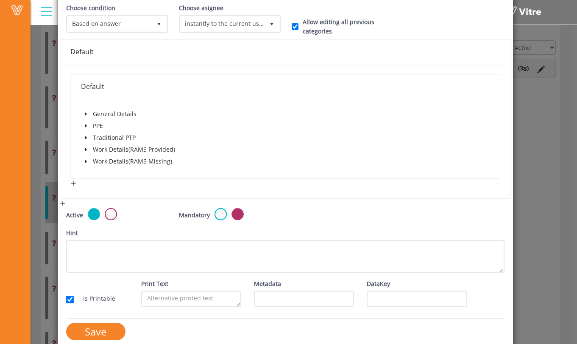
click at [89, 138] on span at bounding box center [86, 138] width 10 height 10
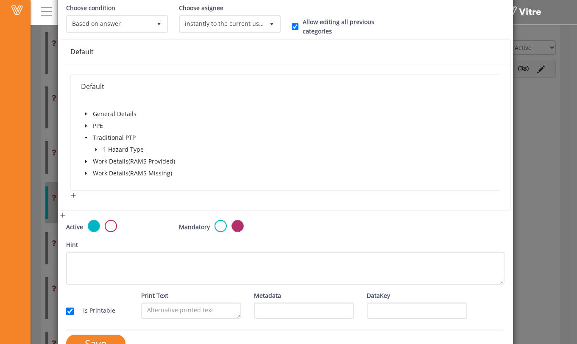
click at [89, 138] on span at bounding box center [86, 138] width 10 height 10
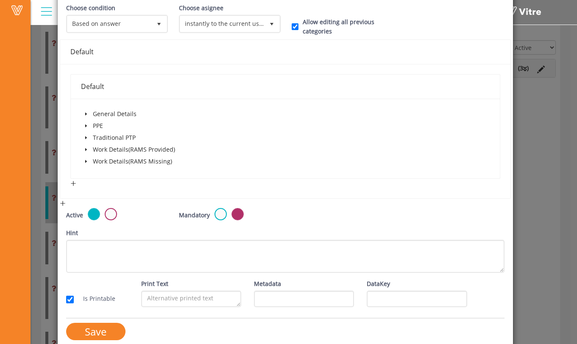
click at [89, 157] on span at bounding box center [86, 161] width 10 height 10
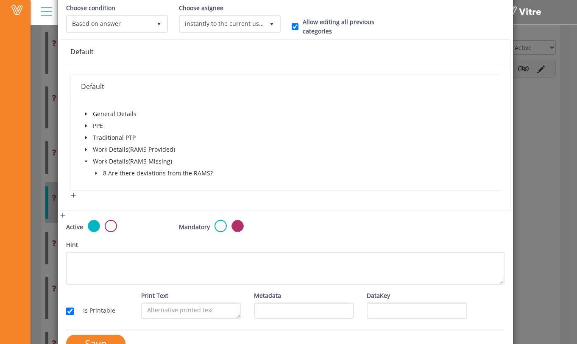
click at [88, 153] on span at bounding box center [86, 149] width 10 height 10
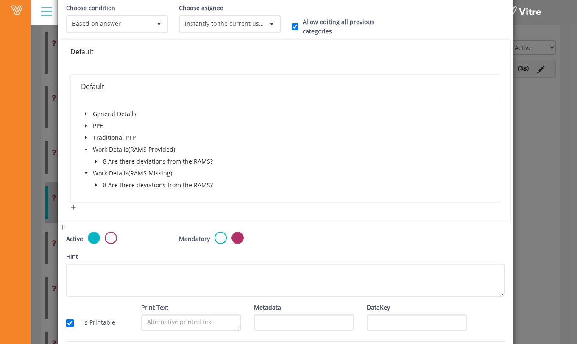
click at [97, 164] on icon "caret-down" at bounding box center [96, 161] width 4 height 4
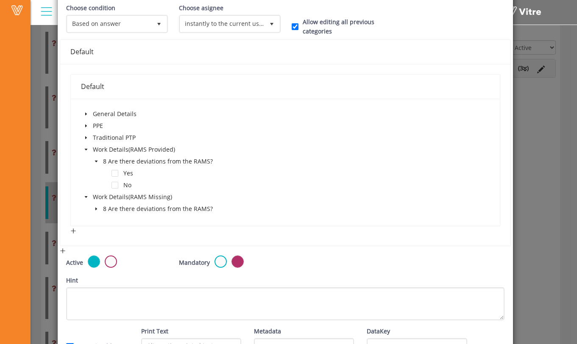
click at [96, 209] on icon "caret-down" at bounding box center [96, 209] width 4 height 4
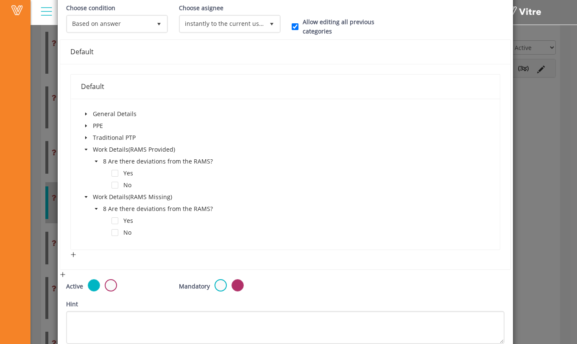
click at [85, 116] on icon "caret-down" at bounding box center [86, 114] width 2 height 3
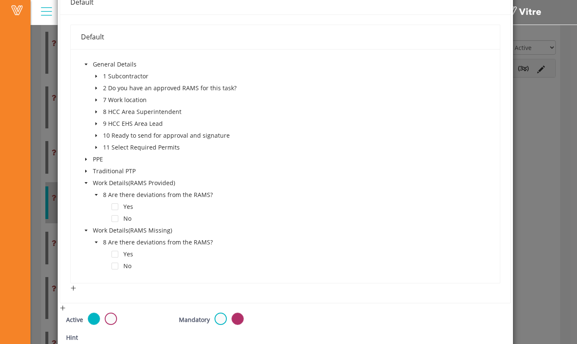
scroll to position [175, 0]
click at [86, 159] on icon "caret-down" at bounding box center [86, 158] width 4 height 4
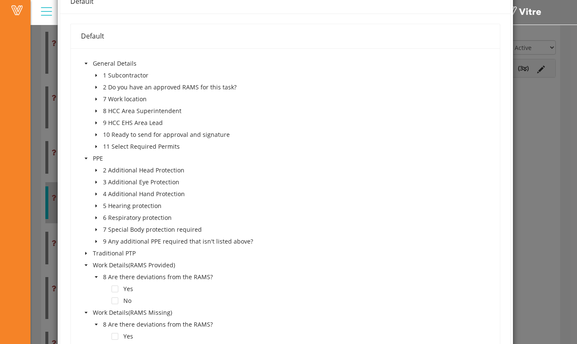
click at [86, 159] on icon "caret-down" at bounding box center [86, 158] width 4 height 4
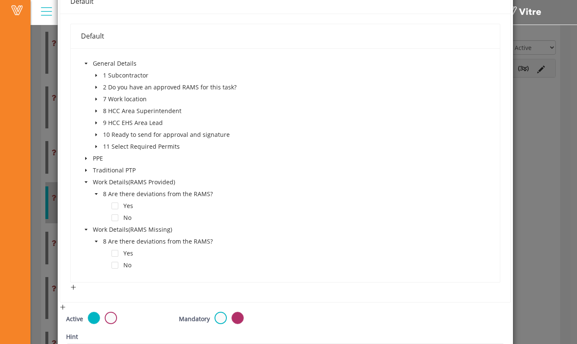
click at [86, 159] on icon "caret-down" at bounding box center [86, 158] width 4 height 4
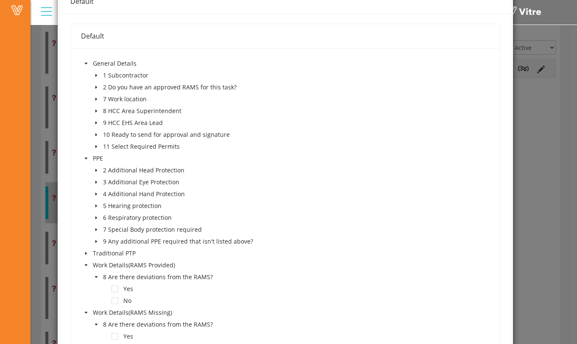
click at [86, 159] on icon "caret-down" at bounding box center [86, 158] width 4 height 4
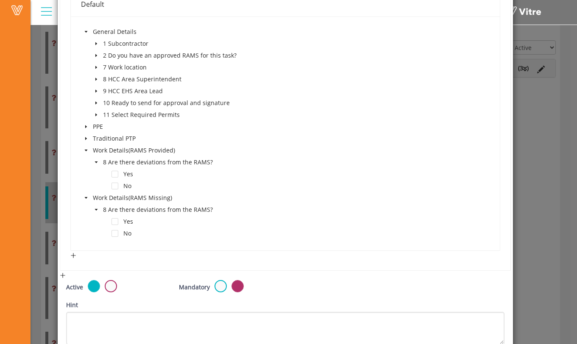
scroll to position [209, 0]
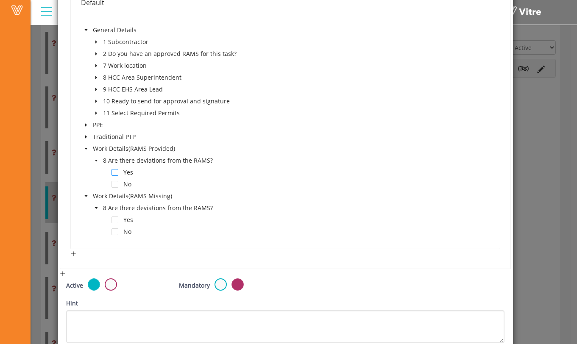
click at [115, 172] on span at bounding box center [114, 172] width 7 height 7
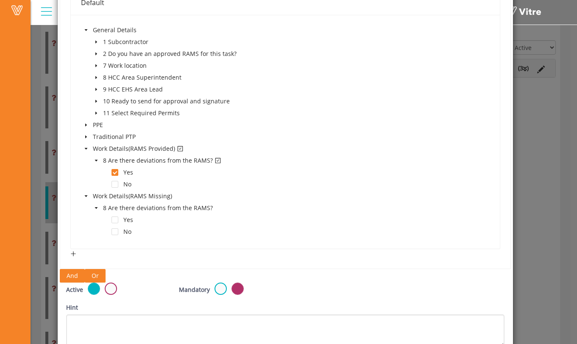
click at [97, 275] on span "Or" at bounding box center [95, 275] width 7 height 9
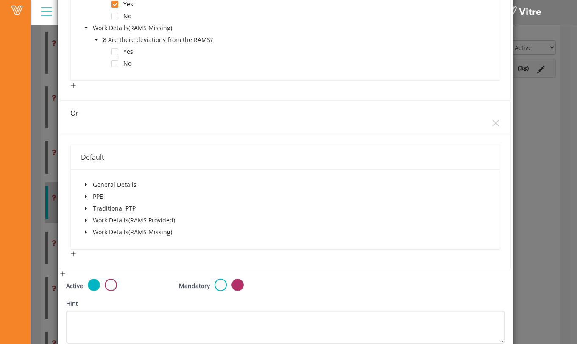
scroll to position [379, 0]
click at [491, 125] on icon "close" at bounding box center [495, 121] width 9 height 9
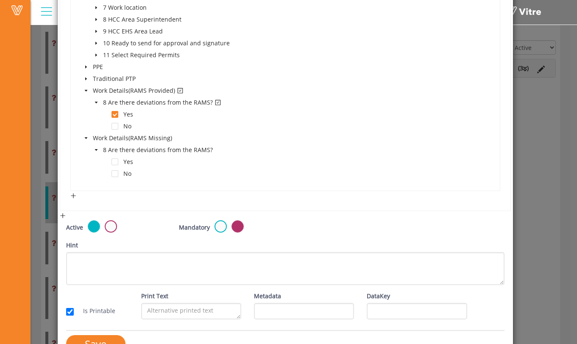
scroll to position [289, 0]
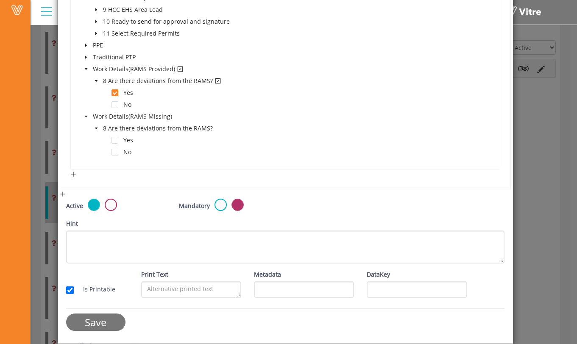
click at [111, 322] on input "Save" at bounding box center [95, 322] width 59 height 17
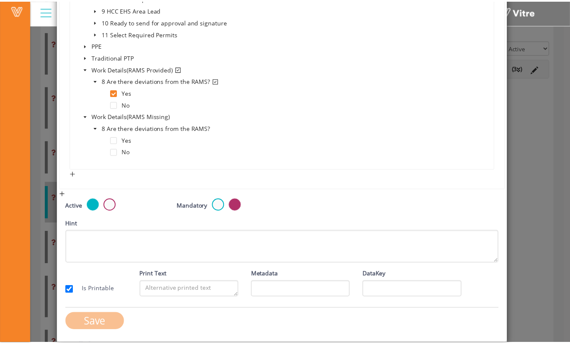
scroll to position [0, 0]
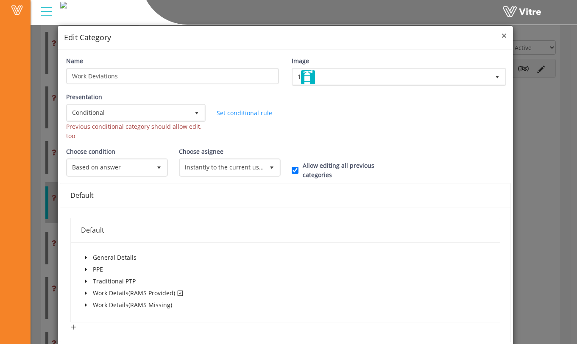
click at [501, 37] on span "×" at bounding box center [503, 36] width 5 height 12
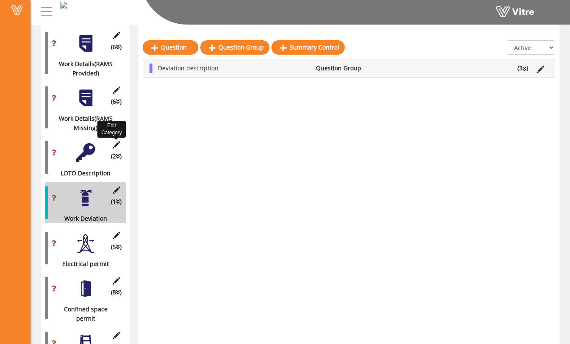
click at [117, 141] on icon at bounding box center [116, 145] width 11 height 8
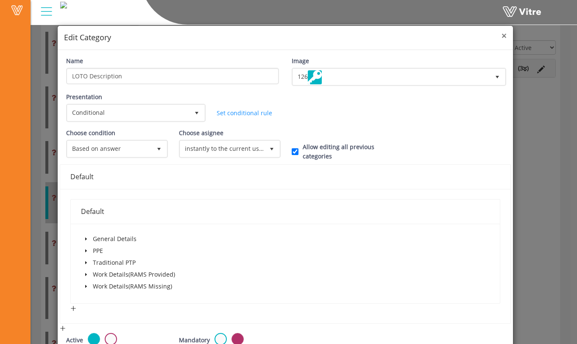
click at [501, 38] on span "×" at bounding box center [503, 36] width 5 height 12
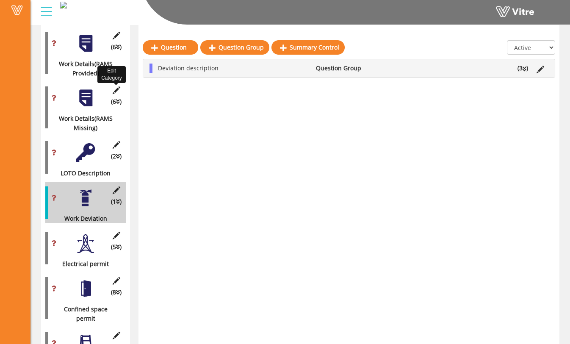
click at [119, 86] on icon at bounding box center [116, 90] width 11 height 8
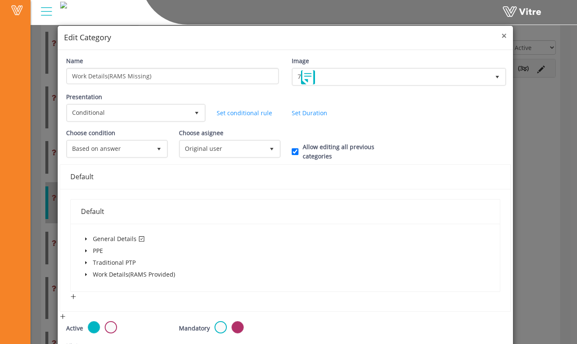
click at [501, 39] on span "×" at bounding box center [503, 36] width 5 height 12
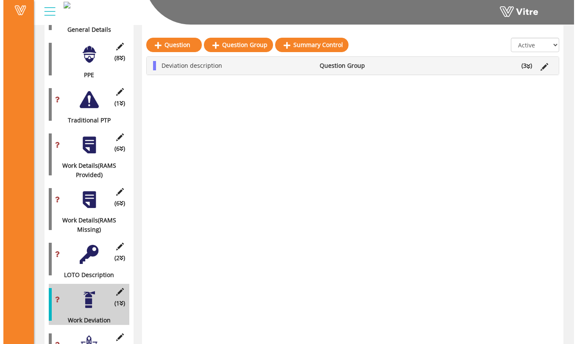
scroll to position [200, 0]
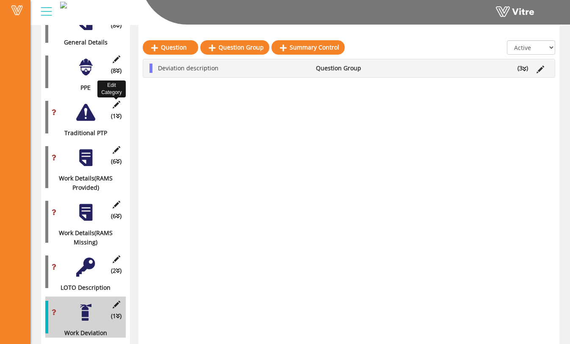
click at [118, 101] on icon at bounding box center [116, 105] width 11 height 8
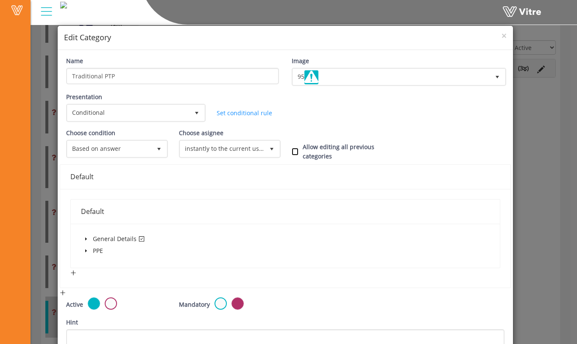
click at [292, 150] on input "Allow editing all previous categories" at bounding box center [295, 152] width 7 height 8
checkbox input "true"
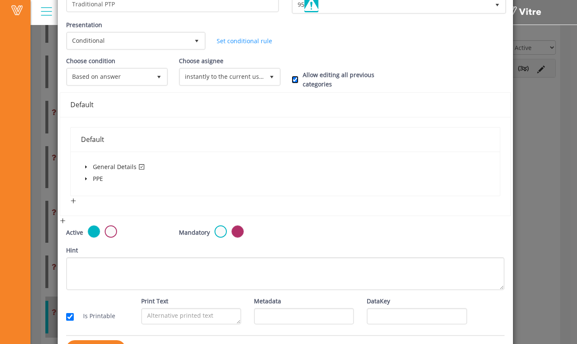
scroll to position [99, 0]
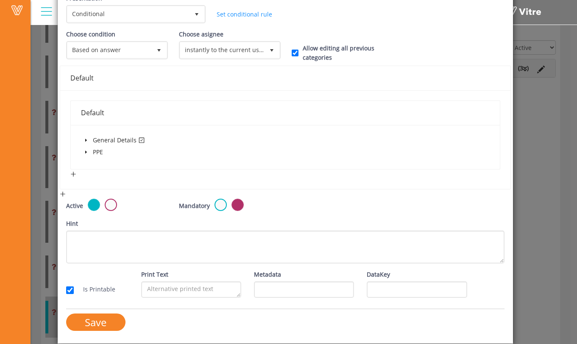
click at [86, 139] on icon "caret-down" at bounding box center [86, 140] width 4 height 4
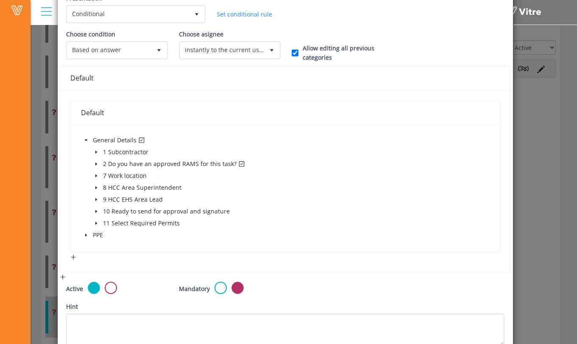
click at [86, 139] on icon "caret-down" at bounding box center [86, 140] width 4 height 4
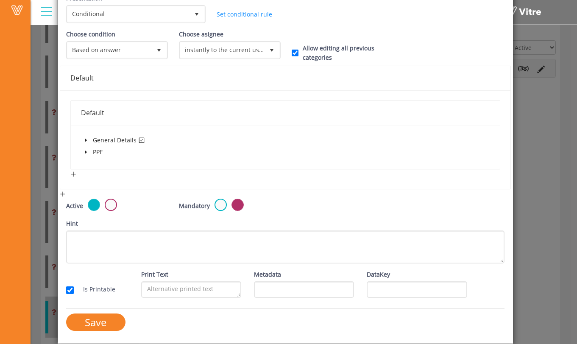
click at [86, 142] on icon "caret-down" at bounding box center [86, 140] width 4 height 4
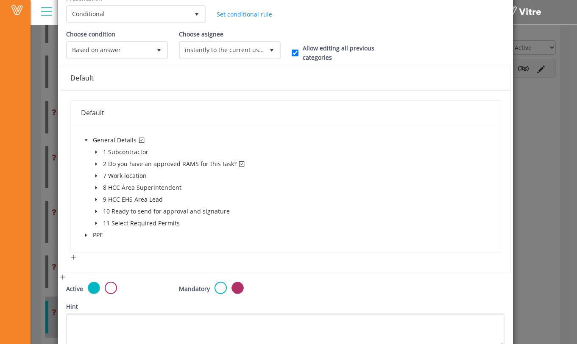
click at [97, 165] on icon "caret-down" at bounding box center [96, 164] width 4 height 4
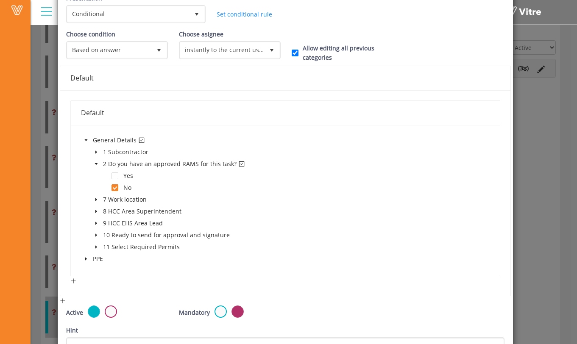
click at [97, 165] on icon "caret-down" at bounding box center [96, 164] width 4 height 4
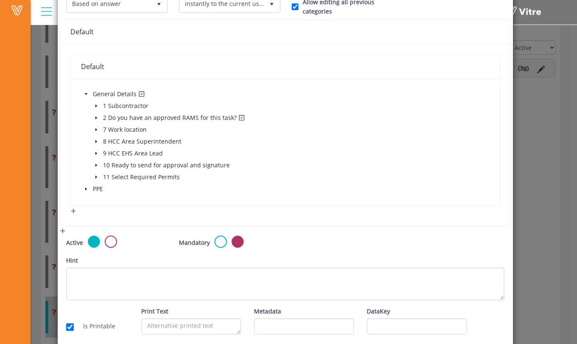
scroll to position [182, 0]
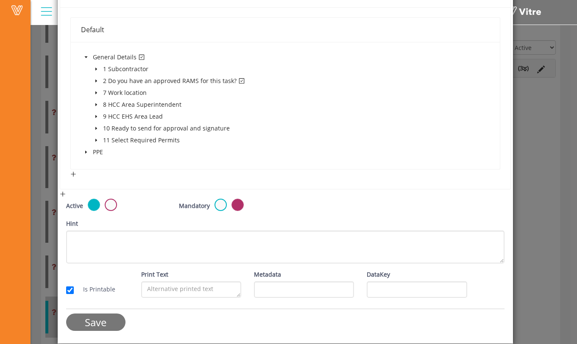
click at [102, 324] on input "Save" at bounding box center [95, 322] width 59 height 17
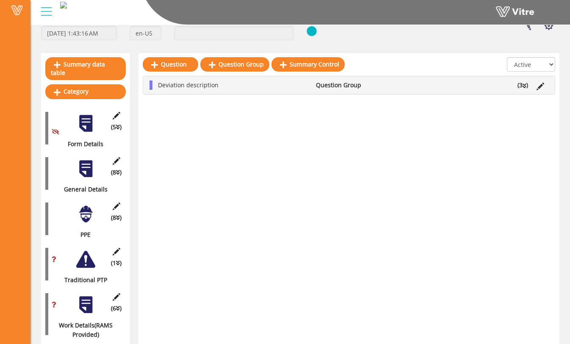
scroll to position [60, 0]
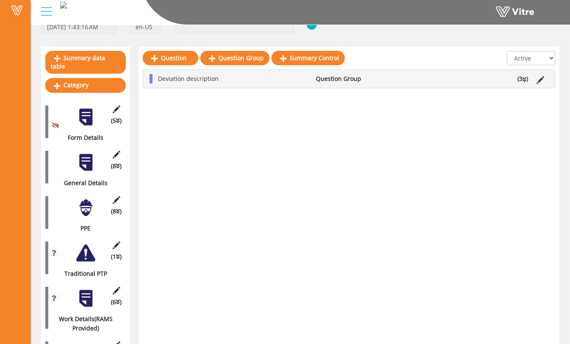
click at [88, 247] on div at bounding box center [85, 253] width 19 height 19
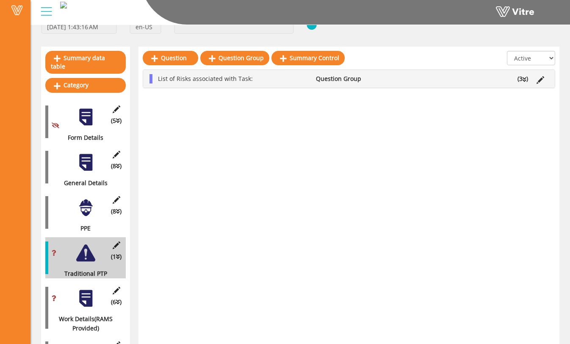
click at [524, 82] on icon at bounding box center [525, 80] width 4 height 6
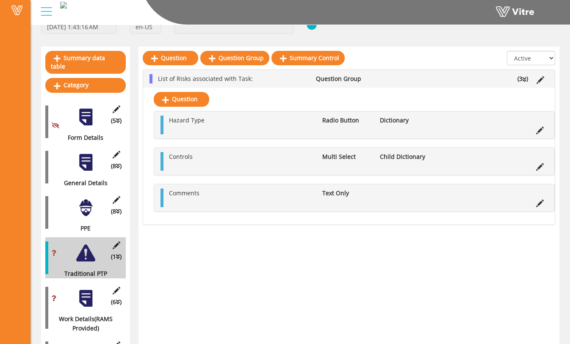
click at [524, 79] on icon at bounding box center [525, 80] width 4 height 6
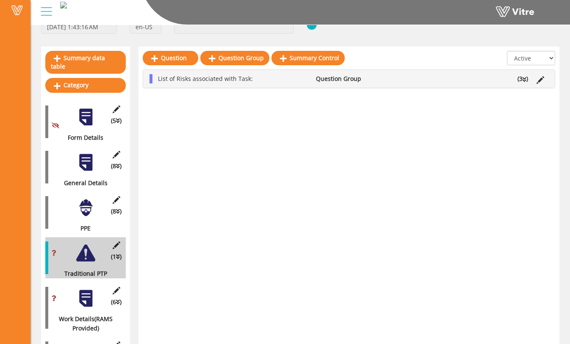
click at [90, 198] on div at bounding box center [85, 207] width 19 height 19
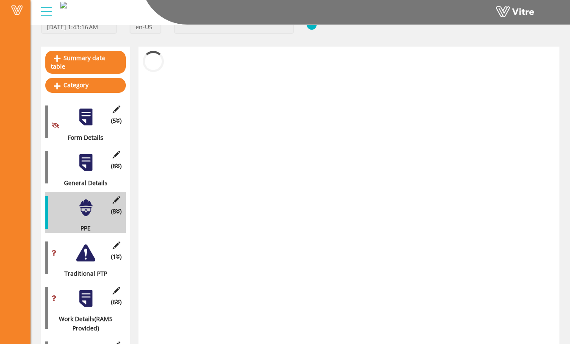
click at [88, 164] on div "(8 ) General Details" at bounding box center [85, 167] width 81 height 41
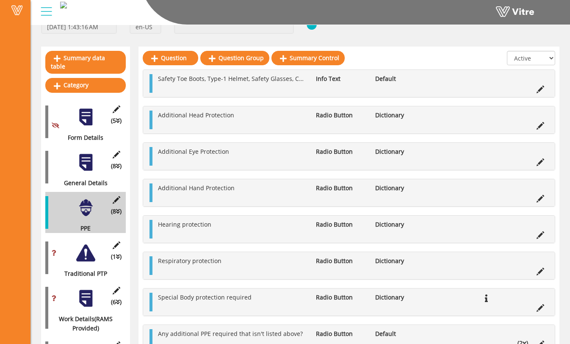
click at [89, 155] on div at bounding box center [85, 162] width 19 height 19
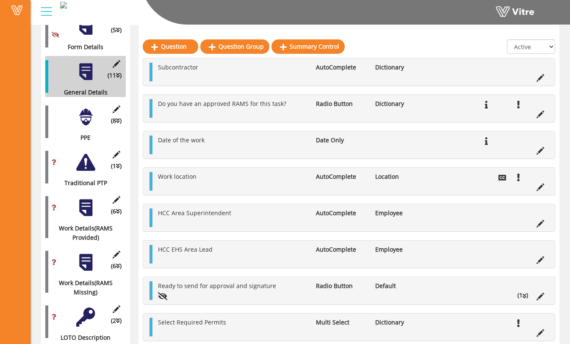
scroll to position [153, 0]
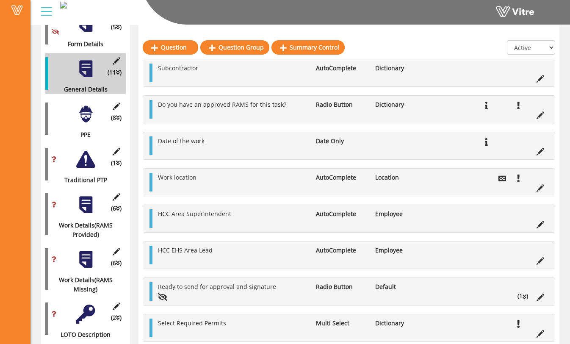
click at [87, 110] on div at bounding box center [85, 114] width 19 height 19
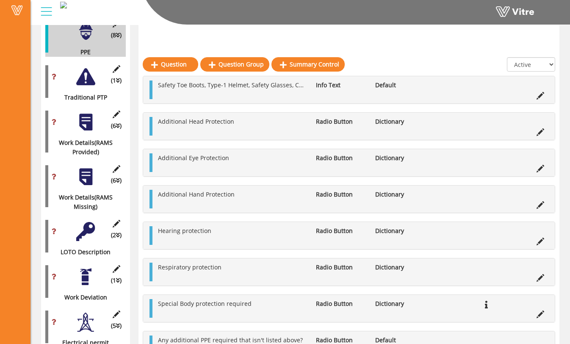
scroll to position [228, 0]
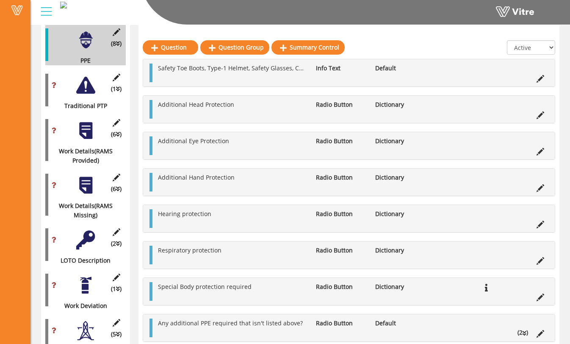
click at [87, 76] on div at bounding box center [85, 85] width 19 height 19
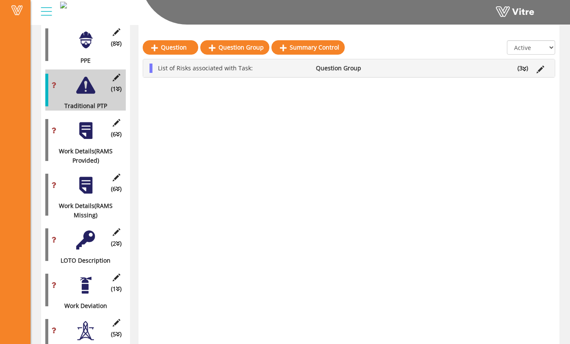
click at [83, 121] on div at bounding box center [85, 130] width 19 height 19
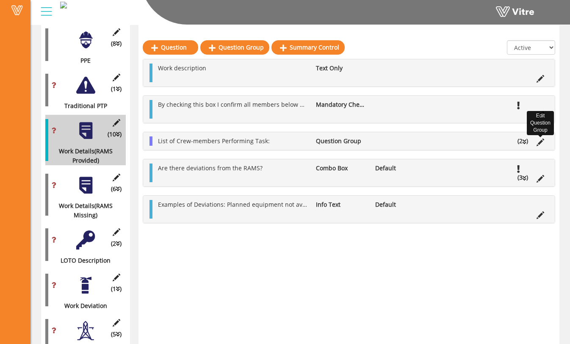
click at [543, 142] on icon at bounding box center [541, 143] width 8 height 8
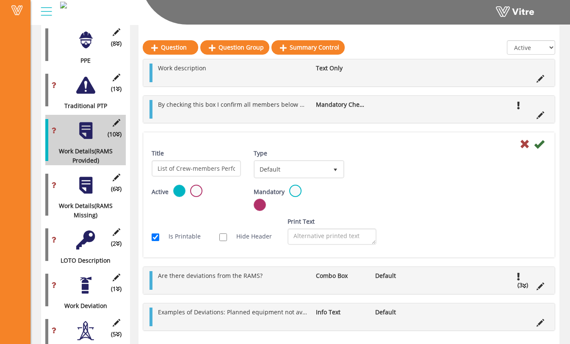
click at [194, 192] on label at bounding box center [196, 191] width 12 height 12
click at [0, 0] on input "radio" at bounding box center [0, 0] width 0 height 0
click at [542, 144] on icon at bounding box center [539, 144] width 10 height 10
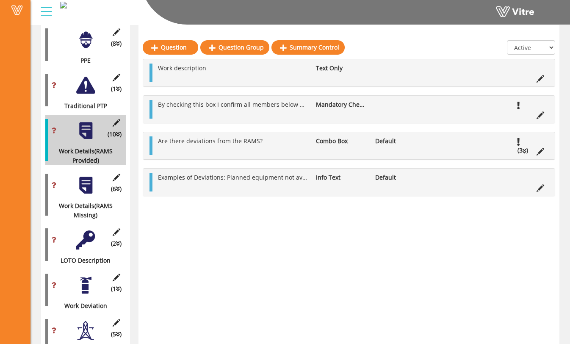
click at [522, 151] on li "(3 )" at bounding box center [523, 150] width 19 height 9
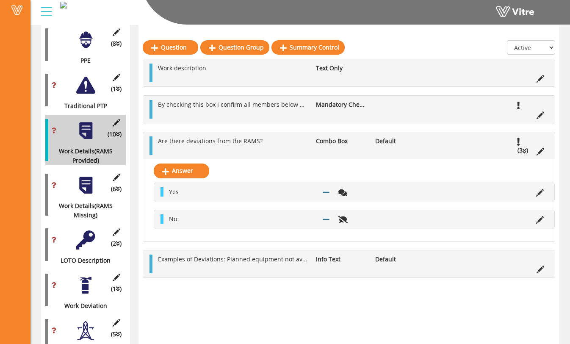
click at [527, 153] on li "(3 )" at bounding box center [523, 150] width 19 height 9
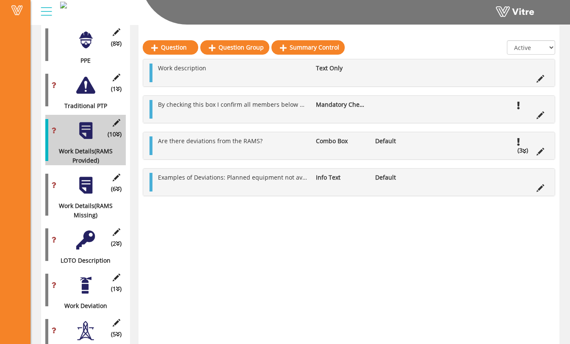
click at [90, 83] on div at bounding box center [85, 85] width 19 height 19
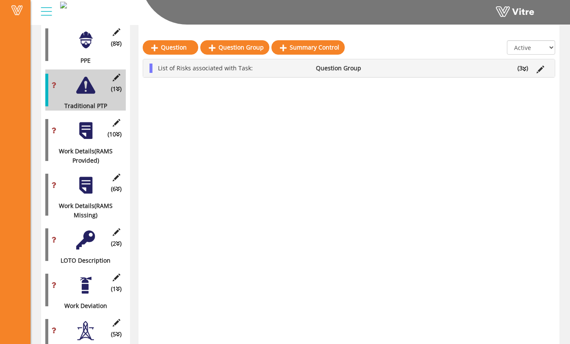
click at [529, 70] on li "(3 )" at bounding box center [523, 68] width 19 height 9
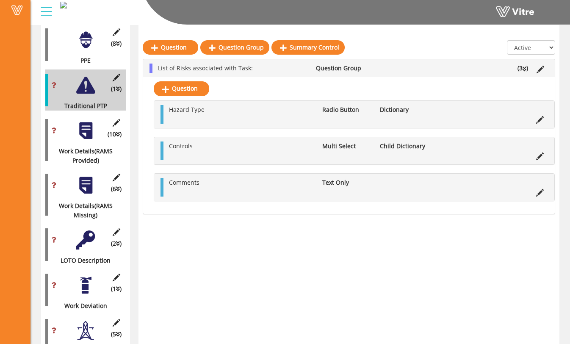
click at [528, 69] on li "(3 )" at bounding box center [523, 68] width 19 height 9
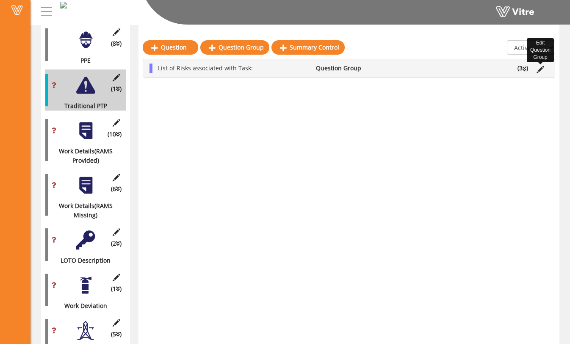
click at [541, 69] on icon at bounding box center [541, 70] width 8 height 8
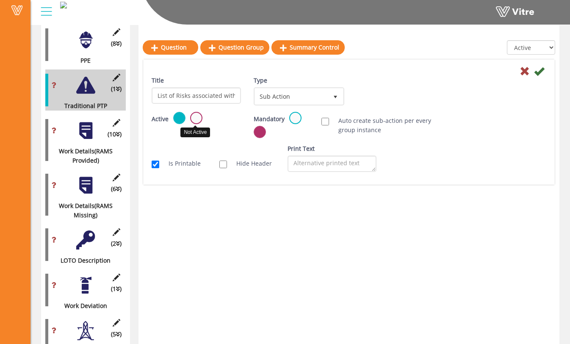
click at [197, 119] on label at bounding box center [196, 118] width 12 height 12
click at [0, 0] on input "radio" at bounding box center [0, 0] width 0 height 0
click at [539, 71] on icon at bounding box center [539, 71] width 10 height 10
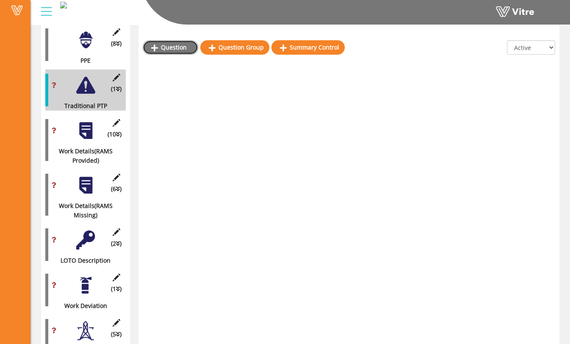
click at [180, 46] on link "Question" at bounding box center [171, 47] width 56 height 14
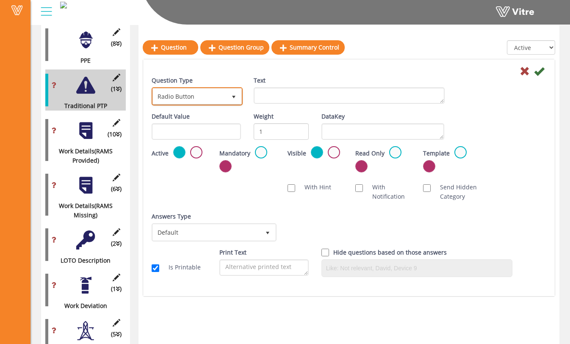
click at [224, 104] on span "Radio Button" at bounding box center [197, 96] width 89 height 16
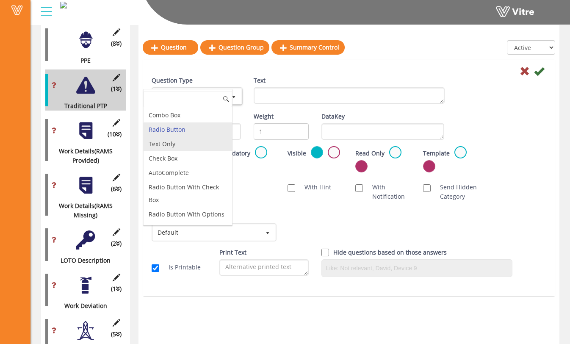
click at [215, 144] on li "Text Only" at bounding box center [188, 144] width 89 height 14
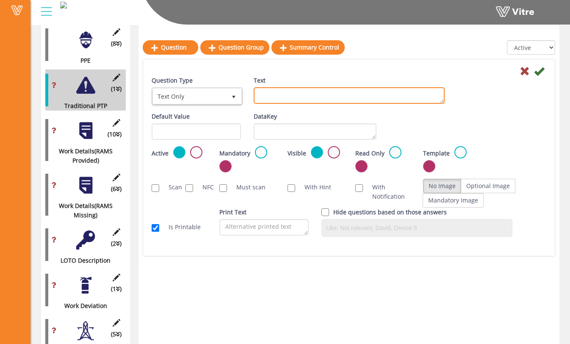
click at [280, 98] on textarea "Text" at bounding box center [349, 95] width 191 height 17
type textarea "Work Description"
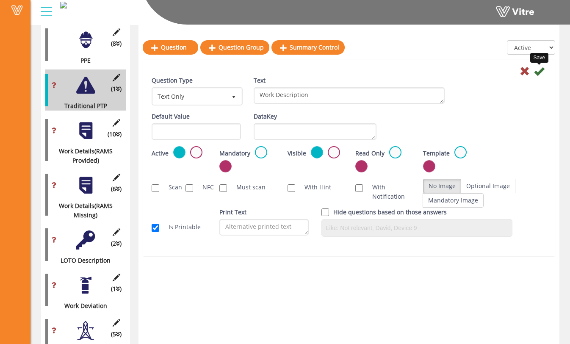
click at [541, 72] on icon at bounding box center [539, 71] width 10 height 10
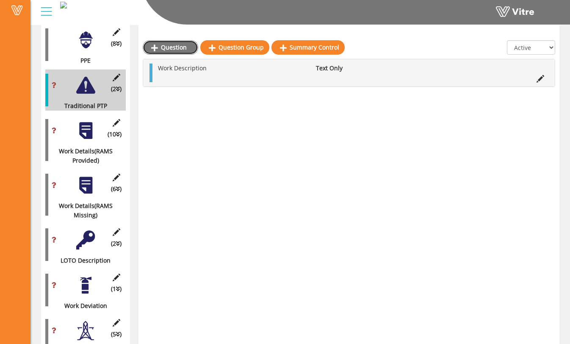
click at [188, 46] on link "Question" at bounding box center [171, 47] width 56 height 14
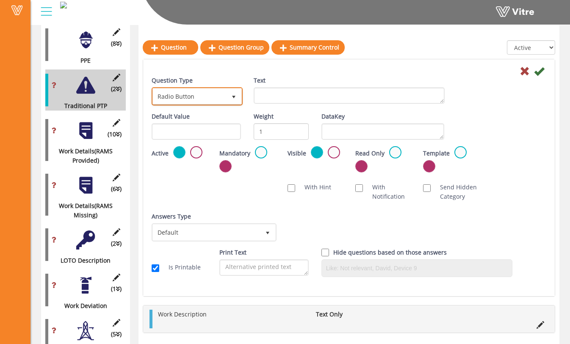
click at [222, 94] on span "Radio Button" at bounding box center [189, 96] width 73 height 15
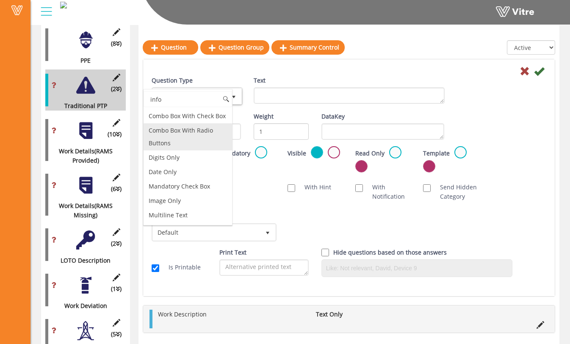
scroll to position [0, 0]
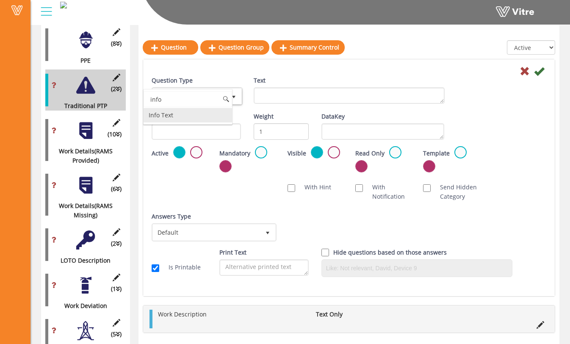
click at [217, 122] on li "Info Text" at bounding box center [188, 115] width 89 height 14
type input "info"
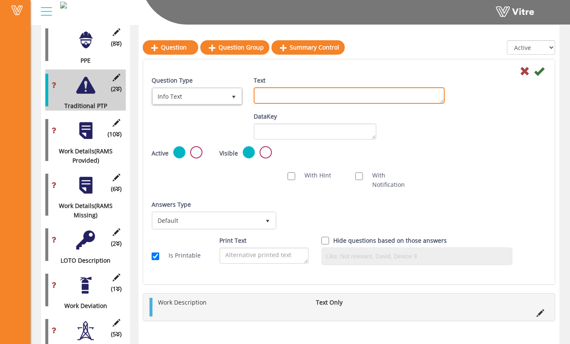
click at [269, 102] on textarea "Text" at bounding box center [349, 95] width 191 height 17
type textarea "Describe the overall task to be completed, then list the associated steps to co…"
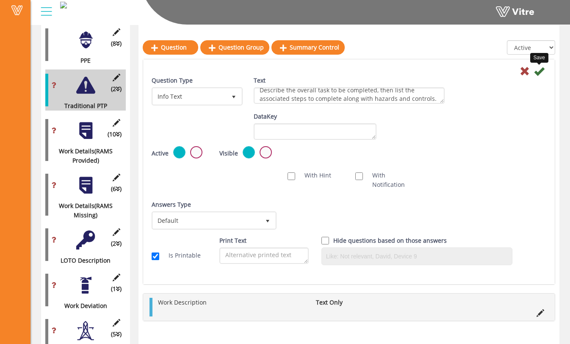
click at [541, 71] on icon at bounding box center [539, 71] width 10 height 10
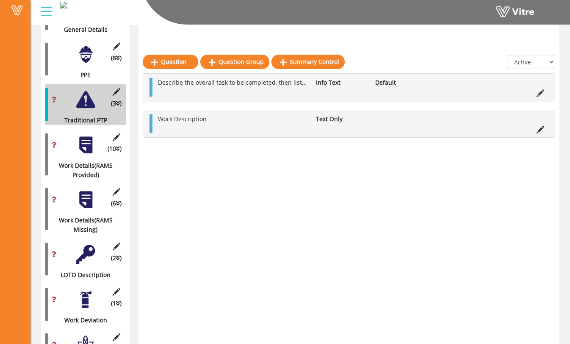
scroll to position [211, 0]
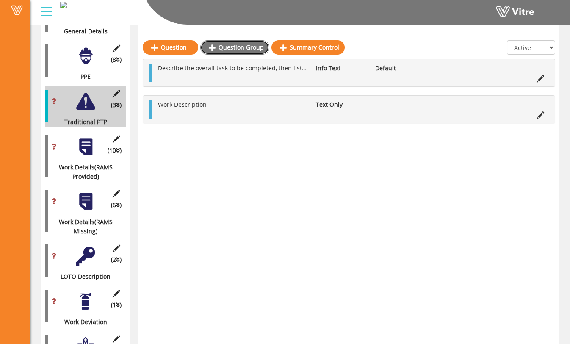
click at [249, 50] on link "Question Group" at bounding box center [234, 47] width 69 height 14
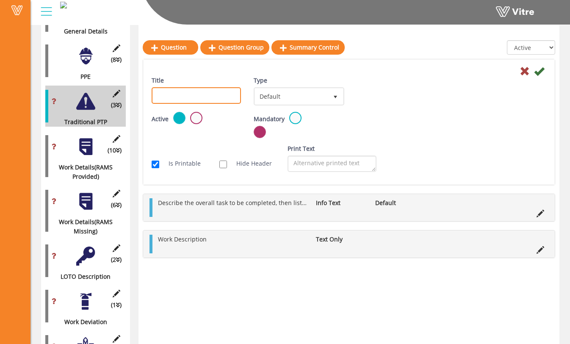
click at [221, 97] on input "Title" at bounding box center [196, 95] width 89 height 17
type input "Work Steps"
click at [540, 73] on icon at bounding box center [539, 71] width 10 height 10
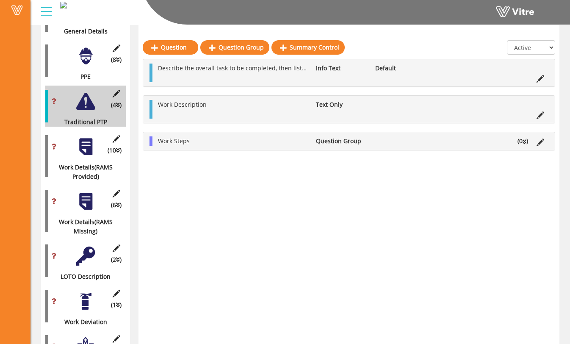
click at [525, 139] on icon at bounding box center [525, 142] width 4 height 6
click at [192, 160] on link "Question" at bounding box center [182, 161] width 56 height 14
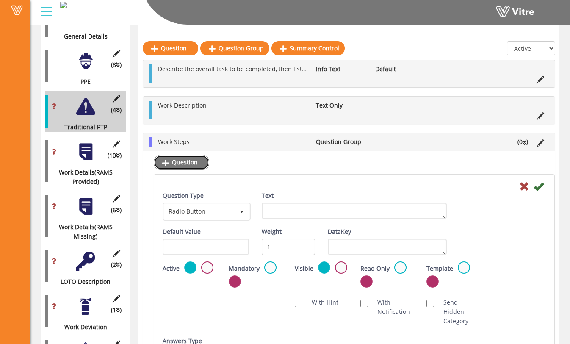
scroll to position [207, 0]
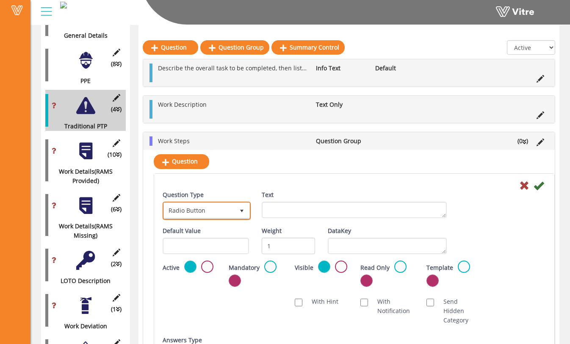
click at [244, 213] on span "select" at bounding box center [242, 211] width 7 height 7
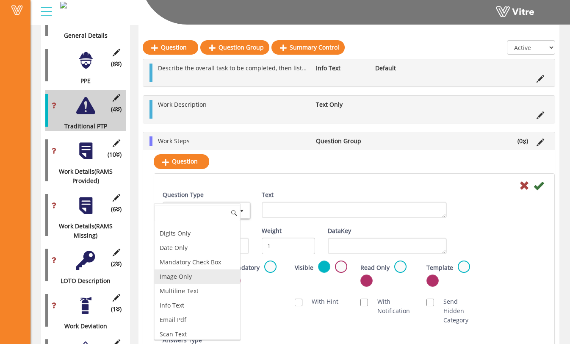
scroll to position [0, 0]
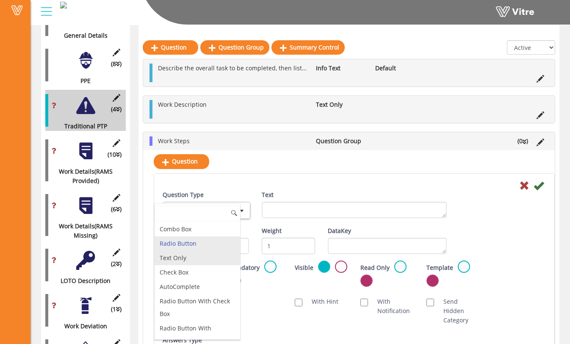
click at [219, 257] on li "Text Only" at bounding box center [198, 258] width 86 height 14
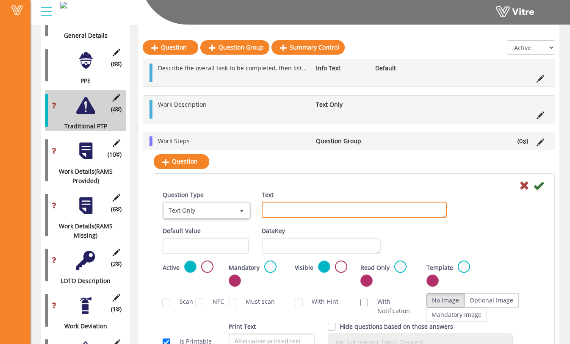
click at [295, 211] on textarea "Text" at bounding box center [355, 210] width 186 height 17
drag, startPoint x: 299, startPoint y: 208, endPoint x: 244, endPoint y: 204, distance: 55.7
click at [244, 204] on div "Question Type Text Only 5 Text Work Step" at bounding box center [354, 208] width 396 height 36
type textarea "S"
type textarea "Work Step"
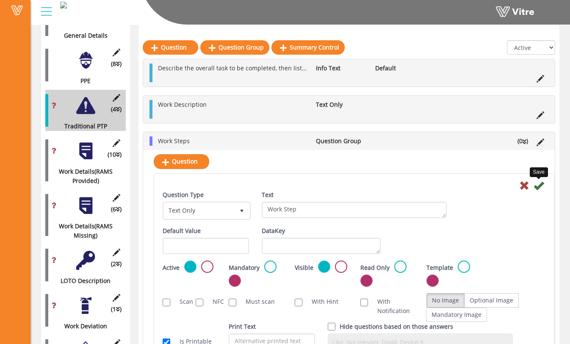
click at [543, 189] on icon at bounding box center [539, 185] width 10 height 10
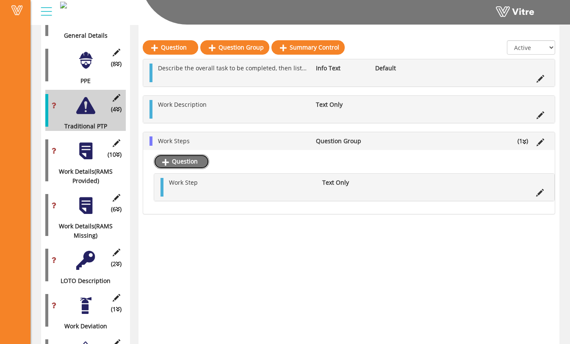
click at [189, 161] on link "Question" at bounding box center [182, 161] width 56 height 14
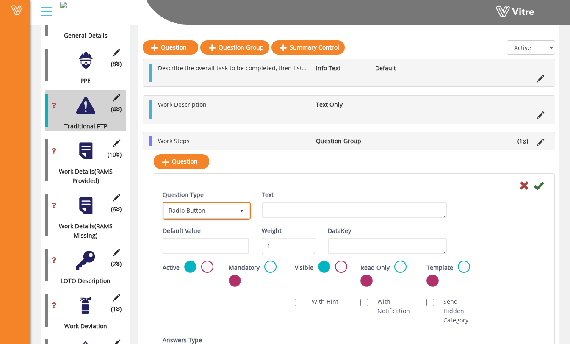
click at [223, 212] on span "Radio Button" at bounding box center [199, 210] width 70 height 15
click at [233, 195] on div "Question Type Radio Button 3" at bounding box center [206, 205] width 86 height 30
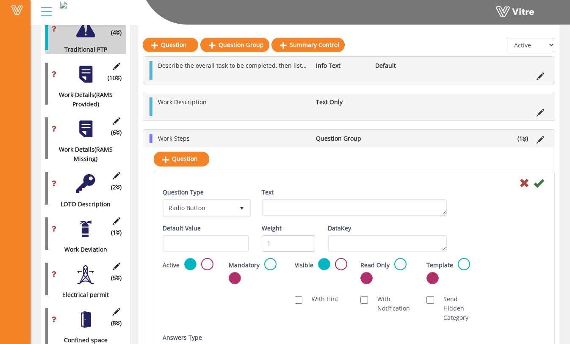
scroll to position [287, 0]
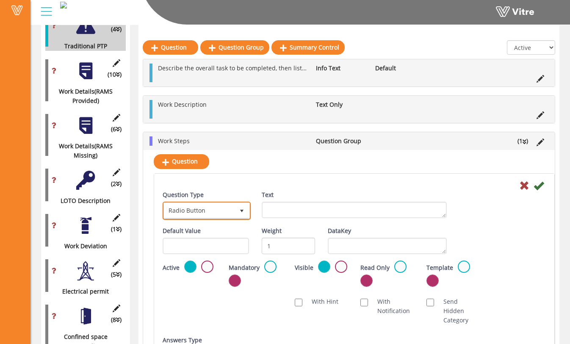
click at [238, 210] on span "select" at bounding box center [241, 210] width 15 height 15
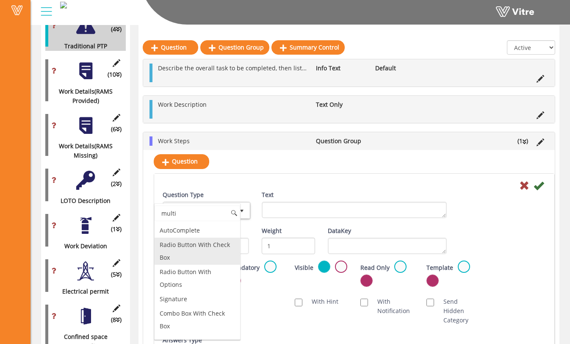
scroll to position [0, 0]
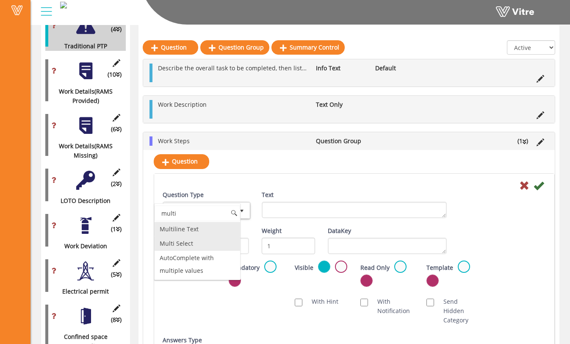
click at [206, 245] on li "Multi Select" at bounding box center [198, 243] width 86 height 14
type input "multi"
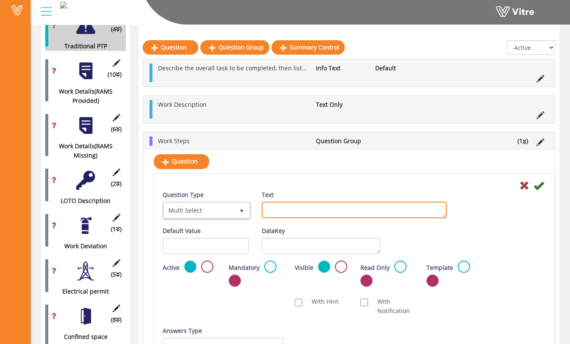
click at [294, 211] on textarea "Text" at bounding box center [355, 210] width 186 height 17
type textarea "Hazards"
click at [325, 194] on div "Text Hazards" at bounding box center [355, 204] width 186 height 28
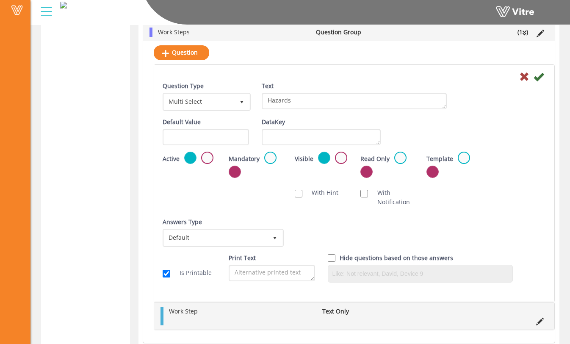
scroll to position [1126, 0]
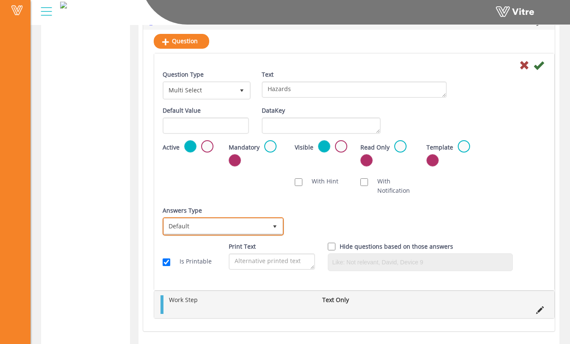
click at [210, 228] on span "Default" at bounding box center [215, 226] width 103 height 15
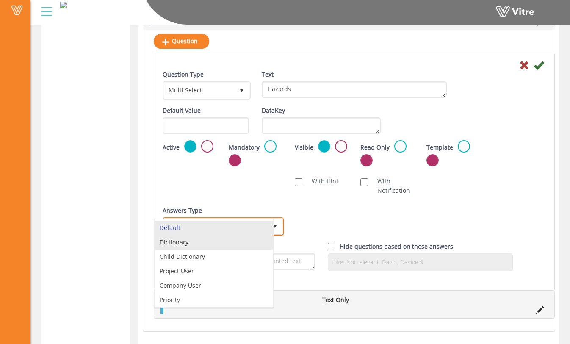
click at [207, 245] on li "Dictionary" at bounding box center [214, 242] width 119 height 14
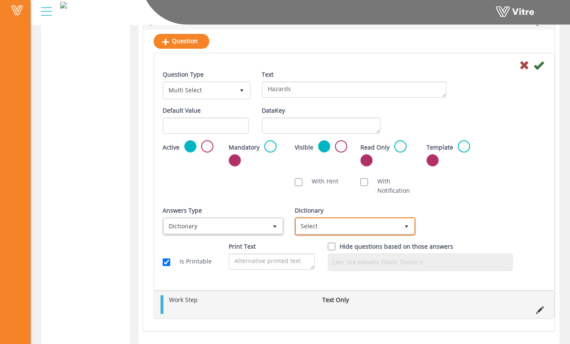
click at [331, 219] on span "Select" at bounding box center [347, 226] width 103 height 15
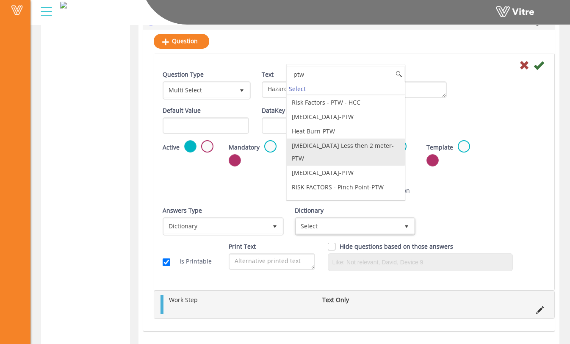
scroll to position [0, 0]
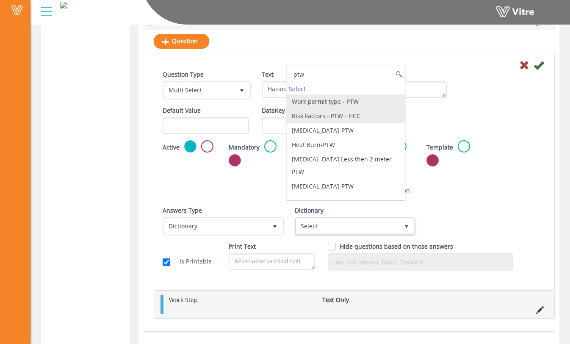
click at [361, 115] on li "Risk Factors - PTW - HCC" at bounding box center [346, 116] width 119 height 14
type input "ptw"
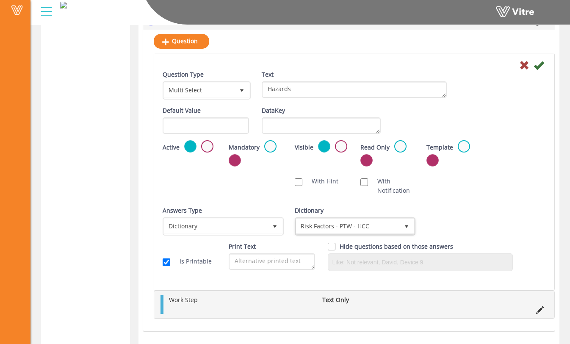
click at [482, 178] on div "Scan NFC Must scan With Hint With Notification Send Hidden Category No Image Op…" at bounding box center [354, 185] width 396 height 27
click at [539, 67] on icon at bounding box center [539, 65] width 10 height 10
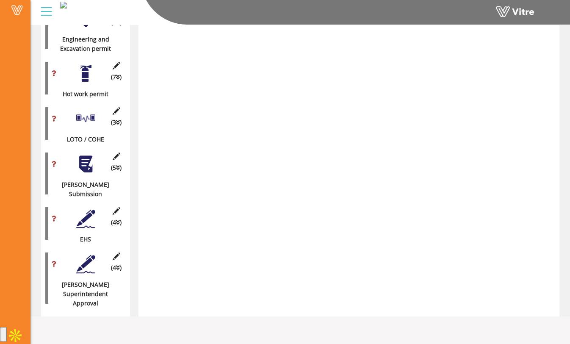
scroll to position [749, 0]
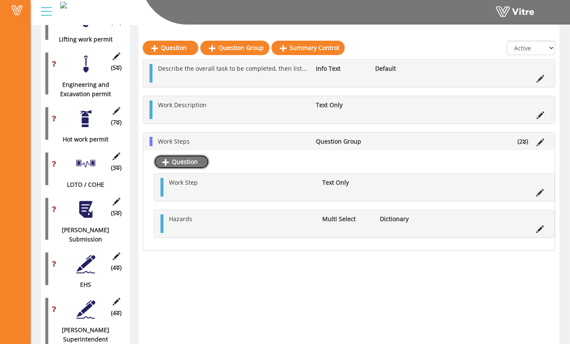
click at [200, 163] on link "Question" at bounding box center [182, 162] width 56 height 14
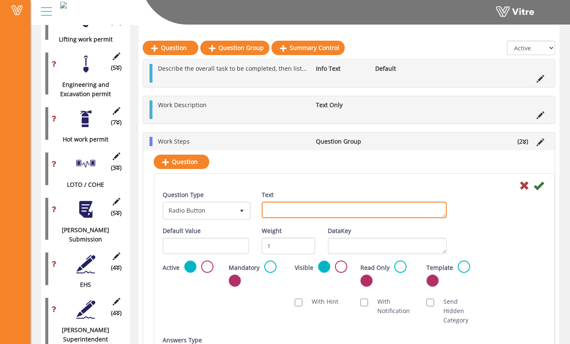
click at [290, 210] on textarea "Text" at bounding box center [355, 210] width 186 height 17
type textarea "Controls"
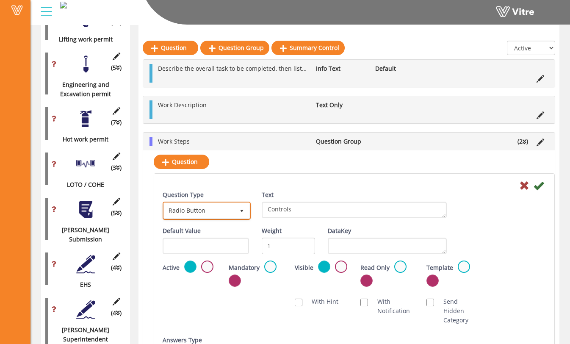
click at [228, 212] on span "Radio Button" at bounding box center [199, 210] width 70 height 15
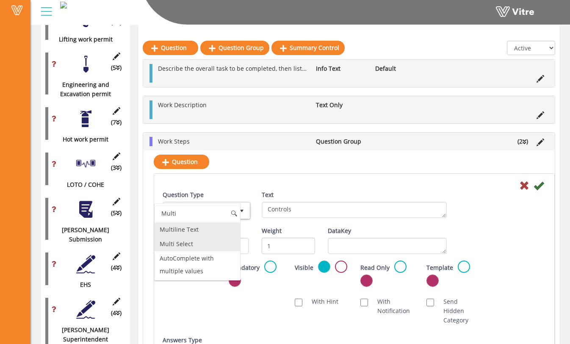
click at [211, 246] on li "Multi Select" at bounding box center [198, 244] width 86 height 14
type input "Multi"
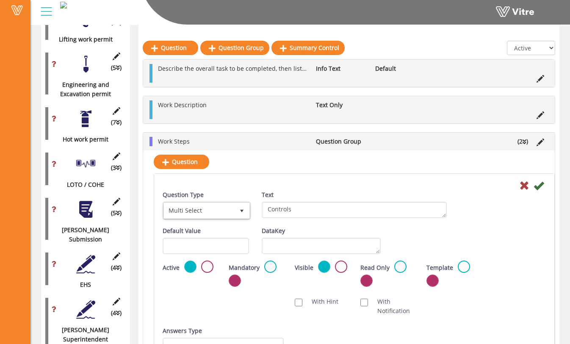
click at [429, 192] on div "Text Controls" at bounding box center [355, 204] width 186 height 28
click at [543, 185] on icon at bounding box center [539, 185] width 10 height 10
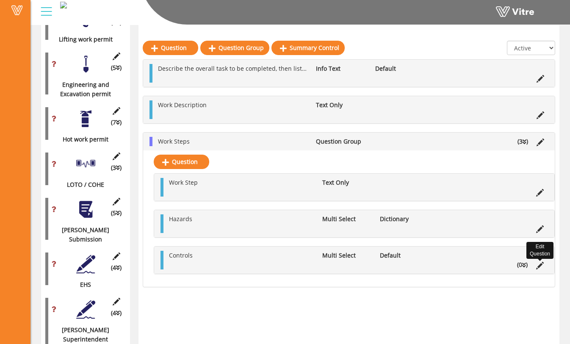
click at [537, 265] on icon at bounding box center [540, 266] width 8 height 8
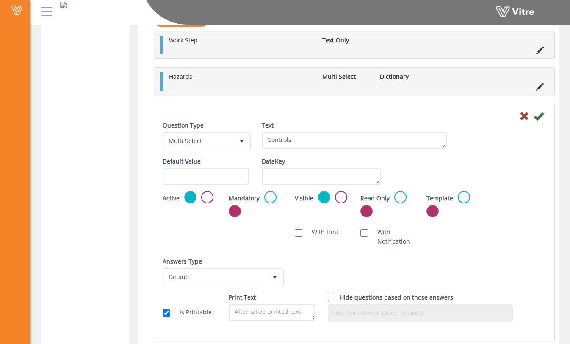
scroll to position [1175, 0]
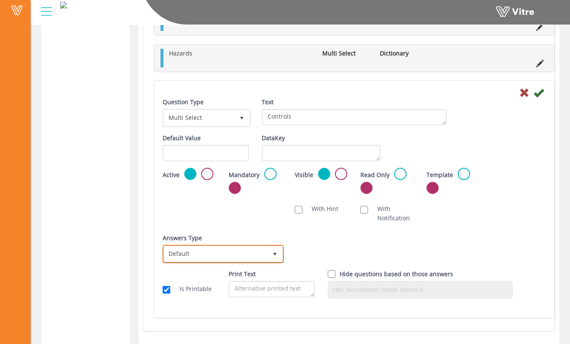
click at [213, 253] on span "Default" at bounding box center [215, 253] width 103 height 15
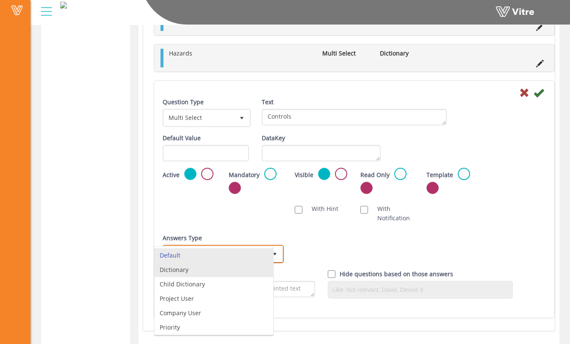
click at [213, 273] on li "Dictionary" at bounding box center [214, 270] width 119 height 14
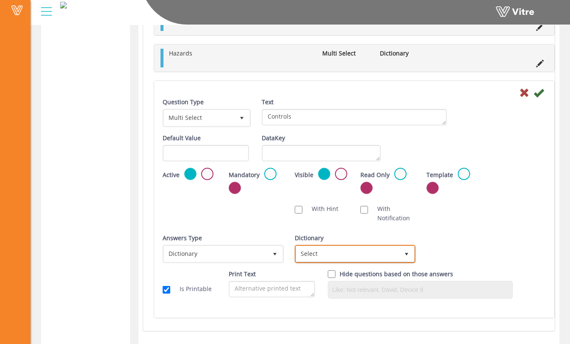
click at [303, 255] on span "Select" at bounding box center [347, 253] width 103 height 15
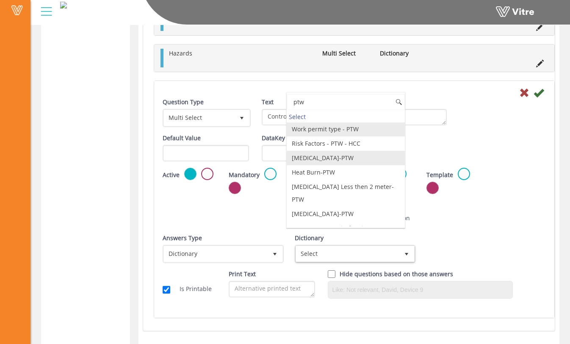
scroll to position [0, 0]
type input "ptw"
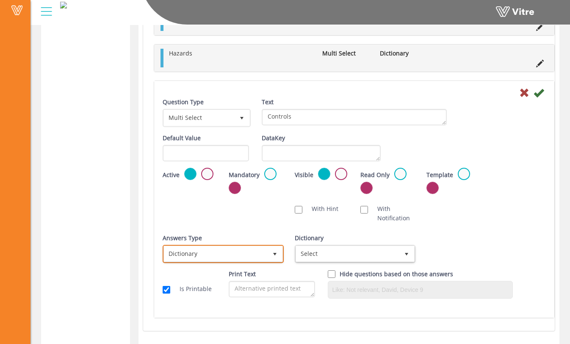
click at [267, 251] on span "Dictionary" at bounding box center [215, 253] width 103 height 15
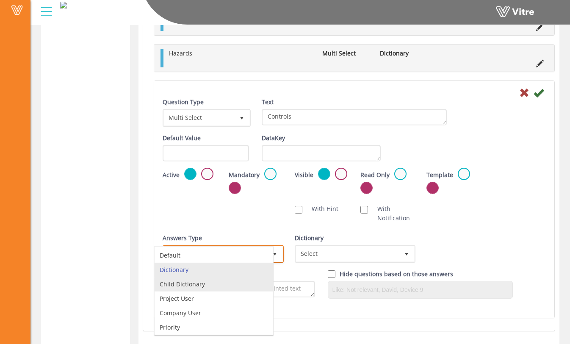
click at [246, 280] on li "Child Dictionary" at bounding box center [214, 284] width 119 height 14
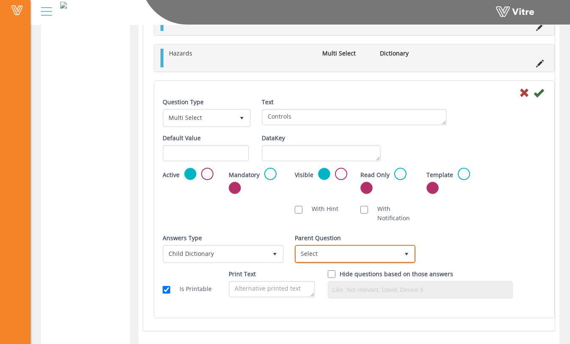
click at [308, 253] on span "Select" at bounding box center [347, 253] width 103 height 15
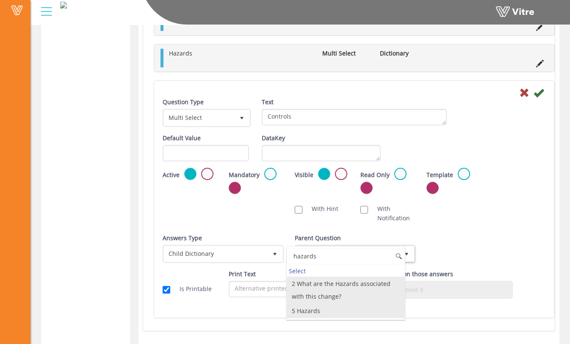
click at [355, 310] on li "5 Hazards" at bounding box center [346, 311] width 119 height 14
type input "hazards"
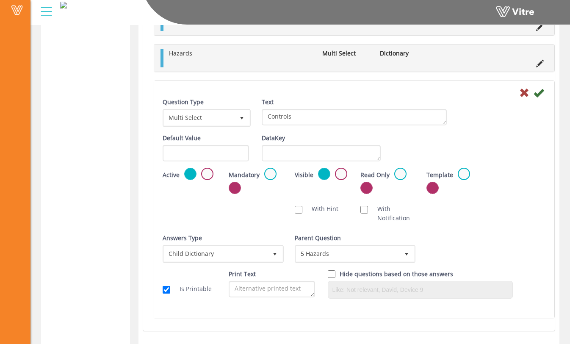
click at [465, 210] on div "Scan NFC Must scan With Hint With Notification Send Hidden Category No Image Op…" at bounding box center [354, 213] width 396 height 27
click at [541, 94] on icon at bounding box center [539, 93] width 10 height 10
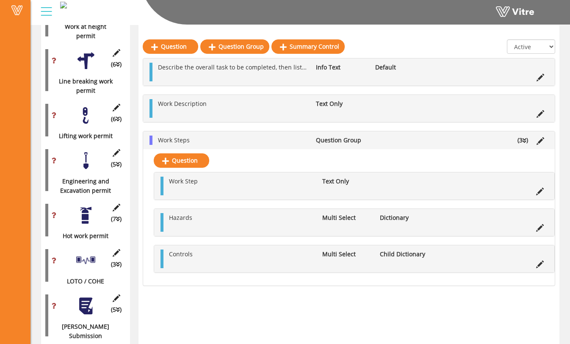
scroll to position [651, 0]
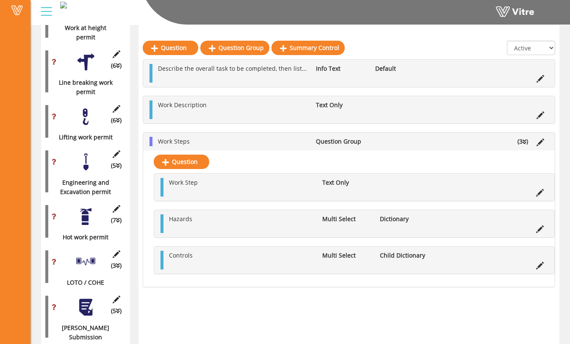
click at [92, 201] on div "(7 ) Hot work permit" at bounding box center [85, 221] width 81 height 41
click at [89, 211] on div at bounding box center [85, 216] width 19 height 19
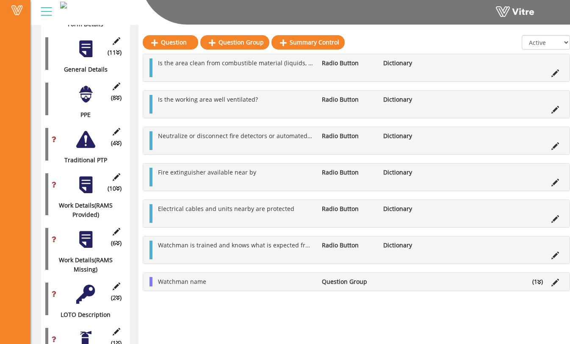
scroll to position [180, 0]
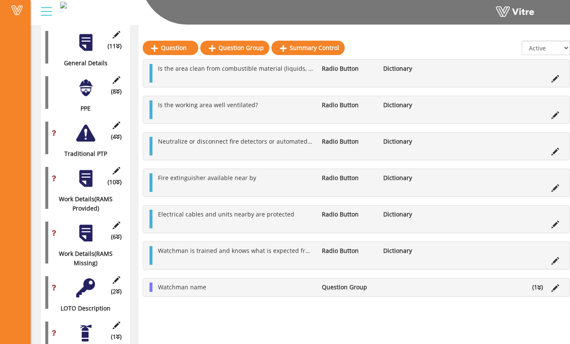
click at [91, 179] on div at bounding box center [85, 178] width 19 height 19
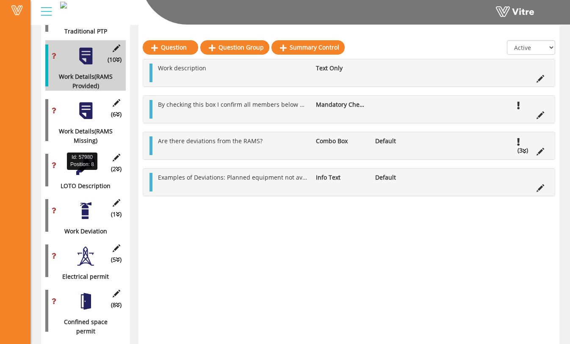
scroll to position [305, 0]
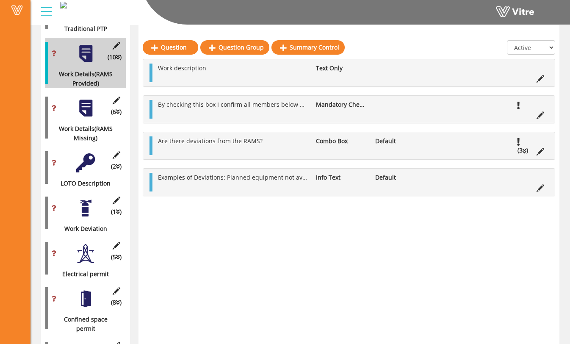
click at [84, 214] on div "(1 ) Work Deviation" at bounding box center [85, 212] width 81 height 41
click at [84, 207] on div at bounding box center [85, 208] width 19 height 19
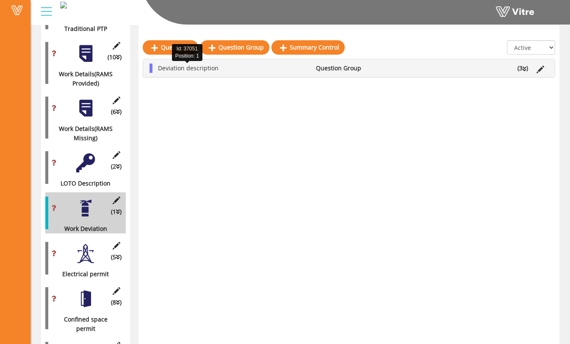
click at [175, 69] on span "Deviation description" at bounding box center [188, 68] width 61 height 8
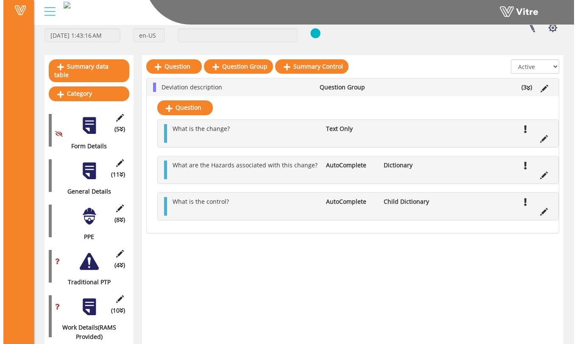
scroll to position [0, 0]
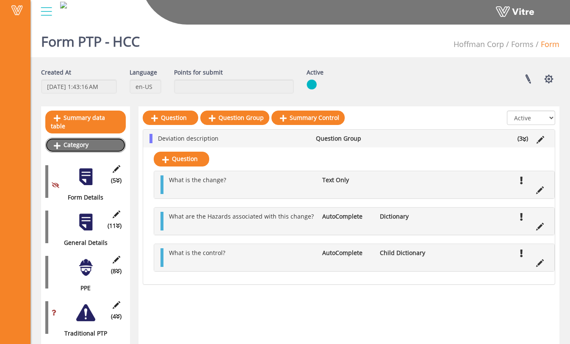
click at [86, 138] on link "Category" at bounding box center [85, 145] width 81 height 14
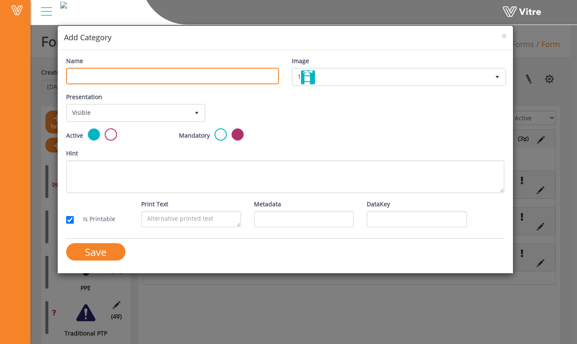
click at [132, 72] on input "Name" at bounding box center [172, 76] width 213 height 17
type input "Red Flags"
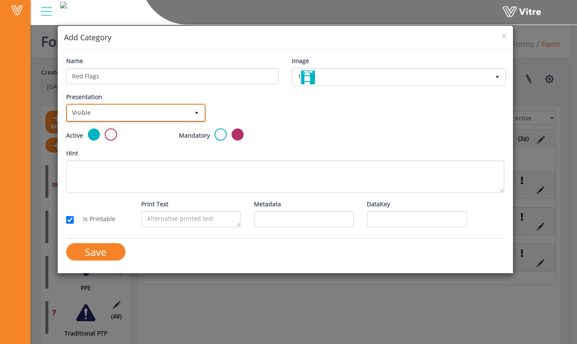
click at [144, 116] on span "Visible" at bounding box center [128, 112] width 122 height 15
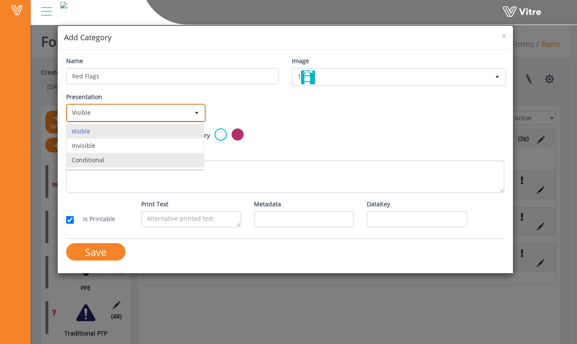
click at [147, 158] on li "Conditional" at bounding box center [135, 160] width 137 height 14
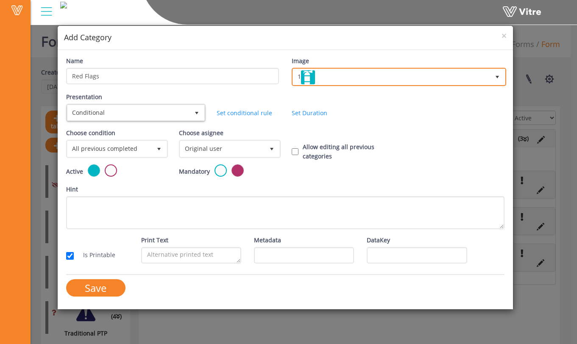
click at [347, 75] on span "1" at bounding box center [391, 76] width 197 height 15
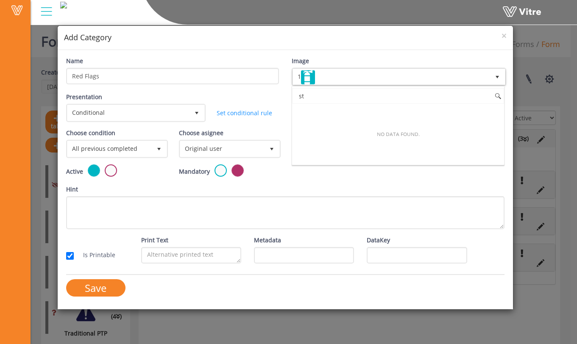
type input "s"
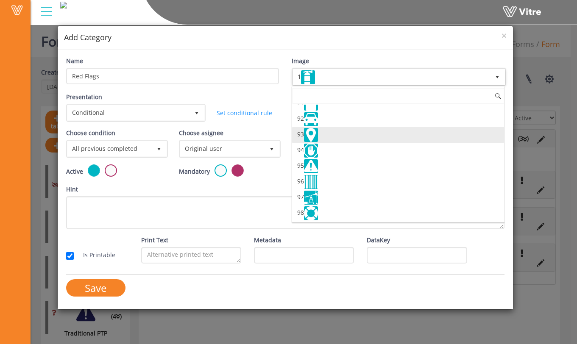
scroll to position [1433, 0]
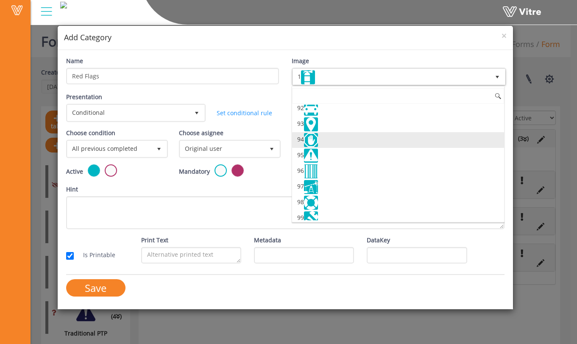
click at [377, 146] on li "94" at bounding box center [398, 140] width 212 height 16
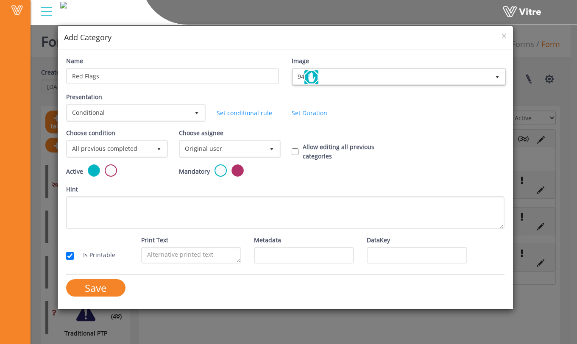
click at [358, 107] on div "Presentation Conditional 5 Set Duration Minutes 0 Set conditional rule Set Dura…" at bounding box center [285, 110] width 451 height 36
click at [307, 117] on div "Set Duration" at bounding box center [322, 112] width 75 height 9
click at [308, 114] on link "Set Duration" at bounding box center [310, 113] width 36 height 8
click at [445, 114] on link "Set Duration" at bounding box center [460, 113] width 36 height 8
click at [248, 111] on link "Set conditional rule" at bounding box center [245, 113] width 56 height 8
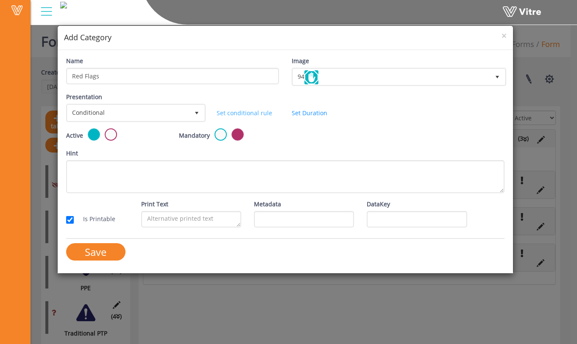
click at [248, 111] on link "Set conditional rule" at bounding box center [245, 113] width 56 height 8
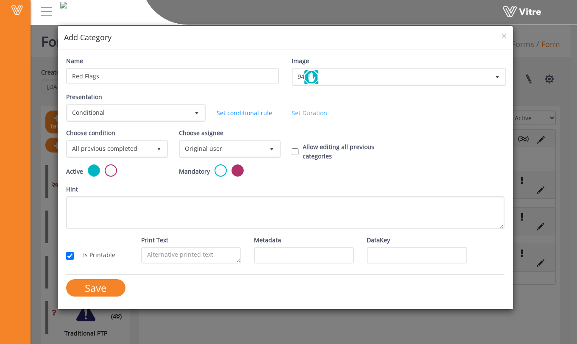
click at [302, 114] on link "Set Duration" at bounding box center [310, 113] width 36 height 8
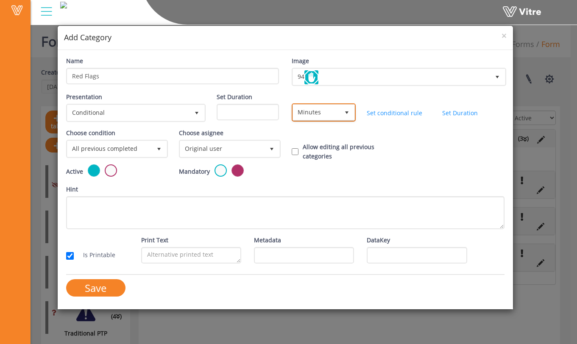
click at [331, 114] on span "Minutes" at bounding box center [316, 112] width 46 height 15
click at [250, 108] on input "Set Duration" at bounding box center [248, 112] width 62 height 17
click at [459, 115] on link "Set Duration" at bounding box center [460, 113] width 36 height 8
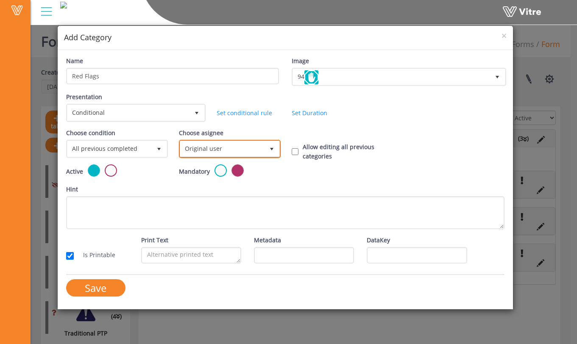
click at [203, 153] on span "Original user" at bounding box center [222, 148] width 84 height 15
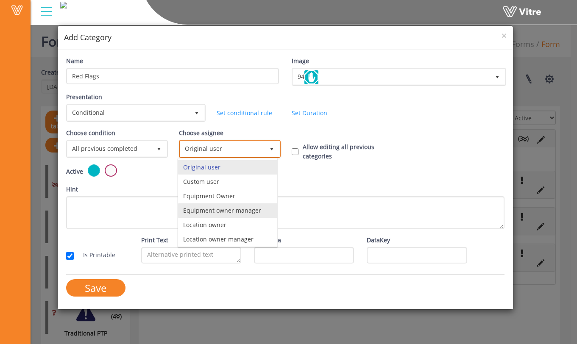
scroll to position [59, 0]
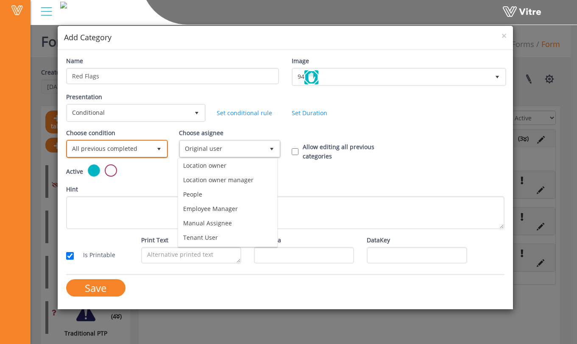
click at [136, 146] on span "All previous completed" at bounding box center [109, 148] width 84 height 15
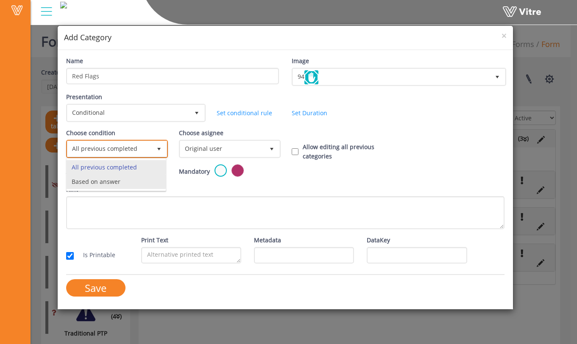
click at [132, 182] on li "Based on answer" at bounding box center [116, 182] width 99 height 14
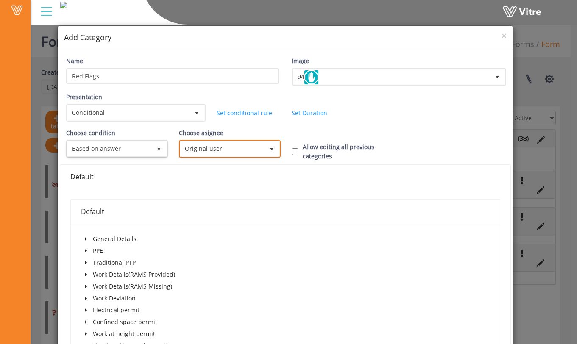
click at [209, 155] on span "Original user" at bounding box center [222, 148] width 84 height 15
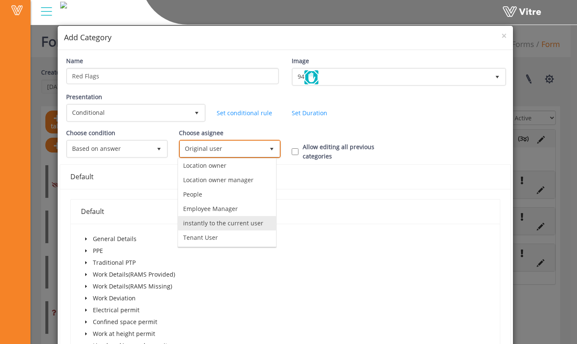
click at [233, 225] on li "instantly to the current user" at bounding box center [227, 223] width 98 height 14
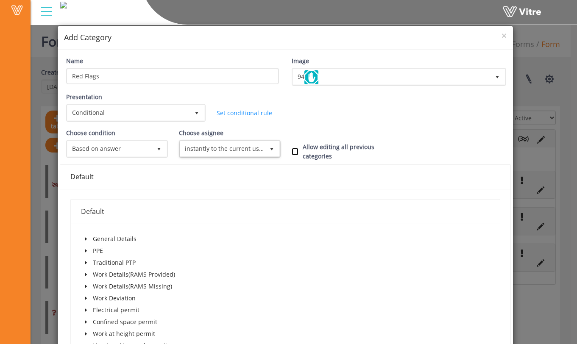
click at [294, 154] on input "Allow editing all previous categories" at bounding box center [295, 152] width 7 height 8
checkbox input "true"
click at [302, 124] on div "Presentation Conditional 5 Set Duration Minutes 0 Set conditional rule Set Dura…" at bounding box center [285, 110] width 451 height 36
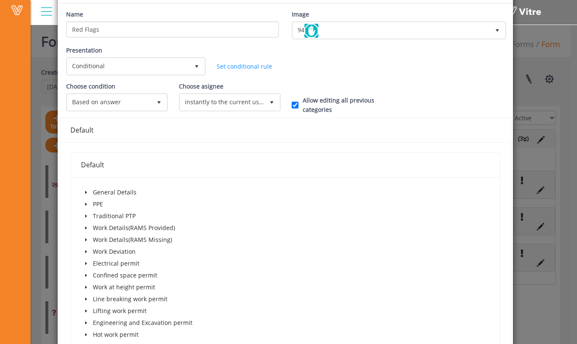
scroll to position [71, 0]
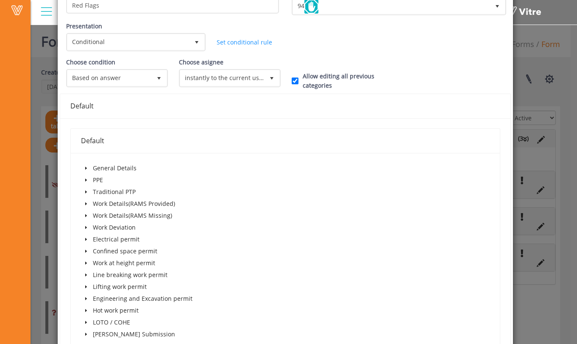
click at [87, 168] on icon "caret-down" at bounding box center [86, 168] width 4 height 4
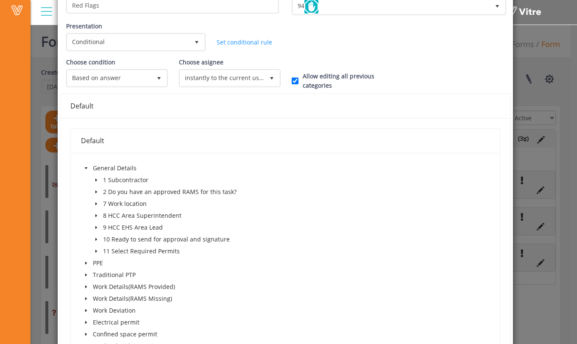
click at [97, 239] on span at bounding box center [96, 239] width 10 height 10
click at [112, 250] on span at bounding box center [114, 251] width 7 height 7
click at [209, 125] on div "Default General Details 1 Subcontractor 2 Do you have an approved RAMS for this…" at bounding box center [285, 304] width 450 height 372
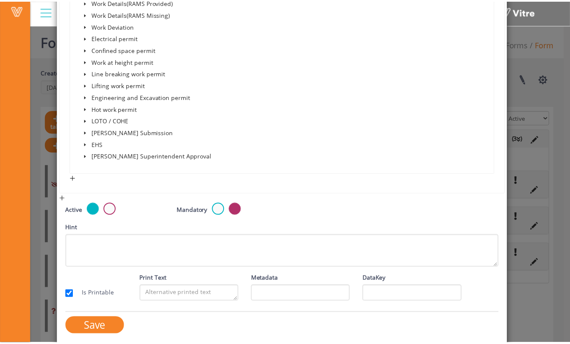
scroll to position [372, 0]
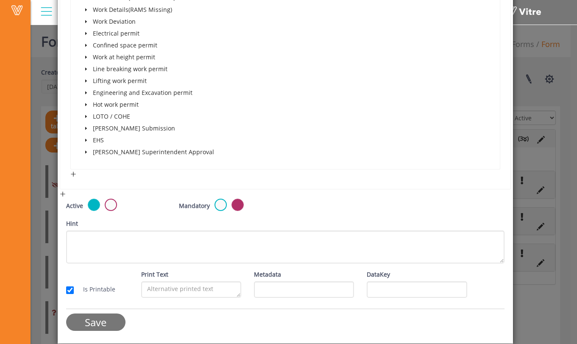
click at [109, 324] on input "Save" at bounding box center [95, 322] width 59 height 17
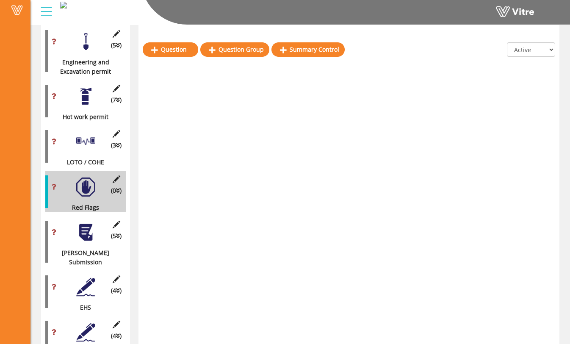
scroll to position [765, 0]
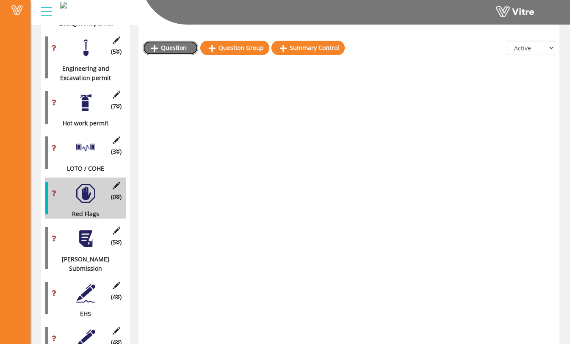
click at [186, 47] on link "Question" at bounding box center [171, 48] width 56 height 14
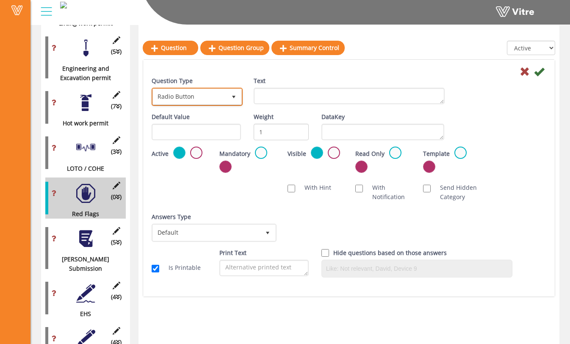
click at [215, 98] on span "Radio Button" at bounding box center [189, 96] width 73 height 15
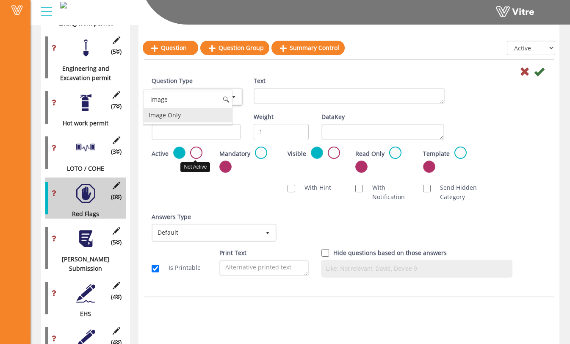
scroll to position [0, 0]
click at [201, 120] on li "Image Only" at bounding box center [188, 115] width 89 height 14
type input "image"
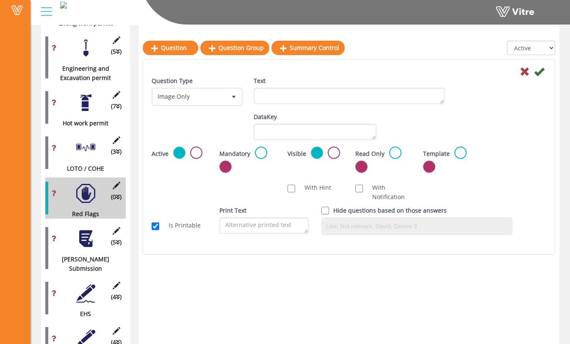
click at [339, 67] on div at bounding box center [349, 71] width 408 height 10
click at [228, 97] on span "select" at bounding box center [233, 96] width 15 height 15
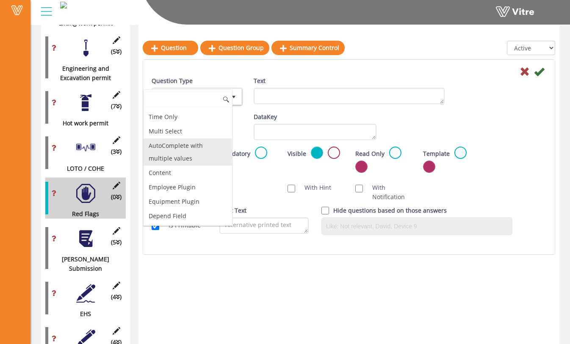
scroll to position [319, 0]
